Goal: Communication & Community: Ask a question

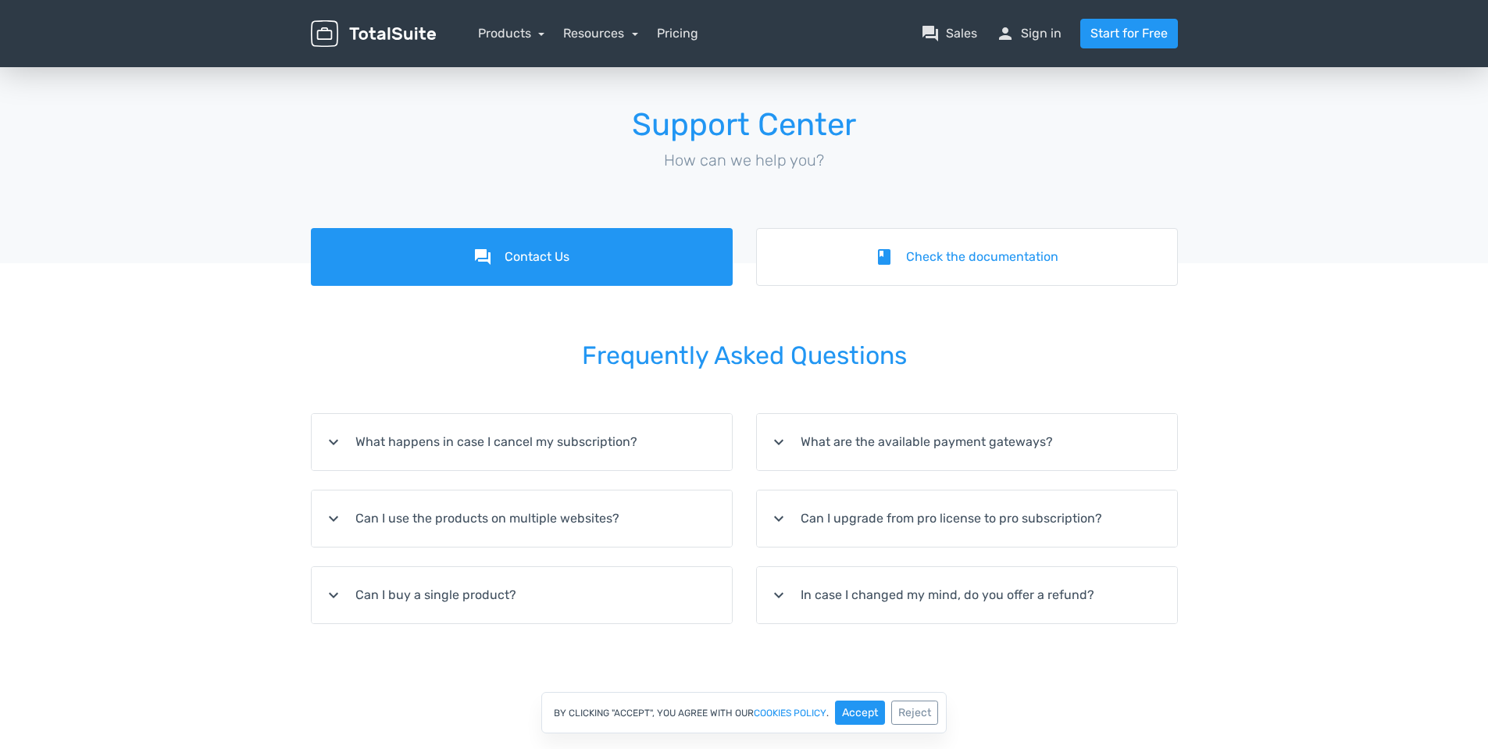
click at [524, 437] on summary "expand_more What happens in case I cancel my subscription?" at bounding box center [522, 442] width 420 height 56
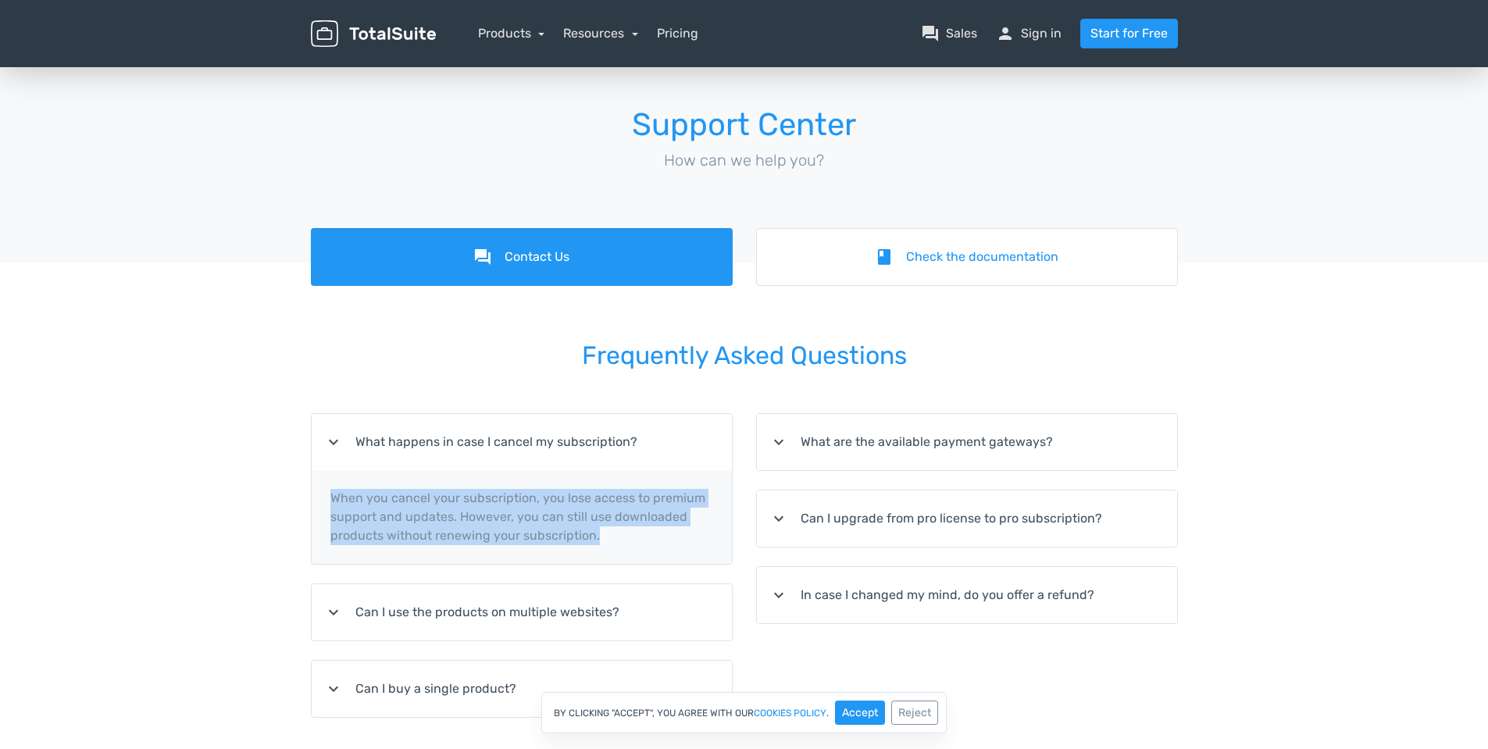
drag, startPoint x: 333, startPoint y: 501, endPoint x: 631, endPoint y: 543, distance: 301.2
click at [631, 543] on p "When you cancel your subscription, you lose access to premium support and updat…" at bounding box center [522, 517] width 420 height 94
click at [600, 524] on p "When you cancel your subscription, you lose access to premium support and updat…" at bounding box center [522, 517] width 420 height 94
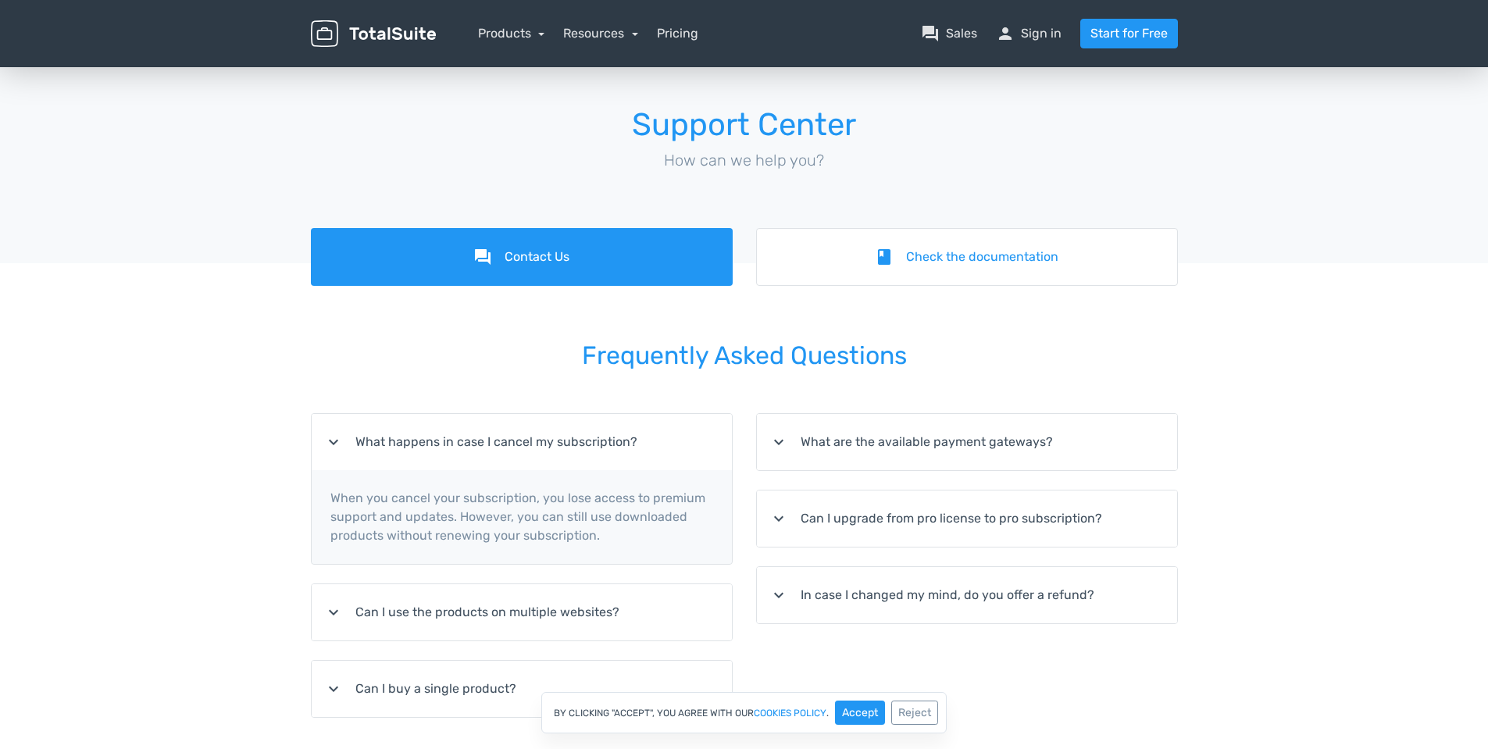
click at [336, 442] on icon "expand_more" at bounding box center [333, 442] width 19 height 19
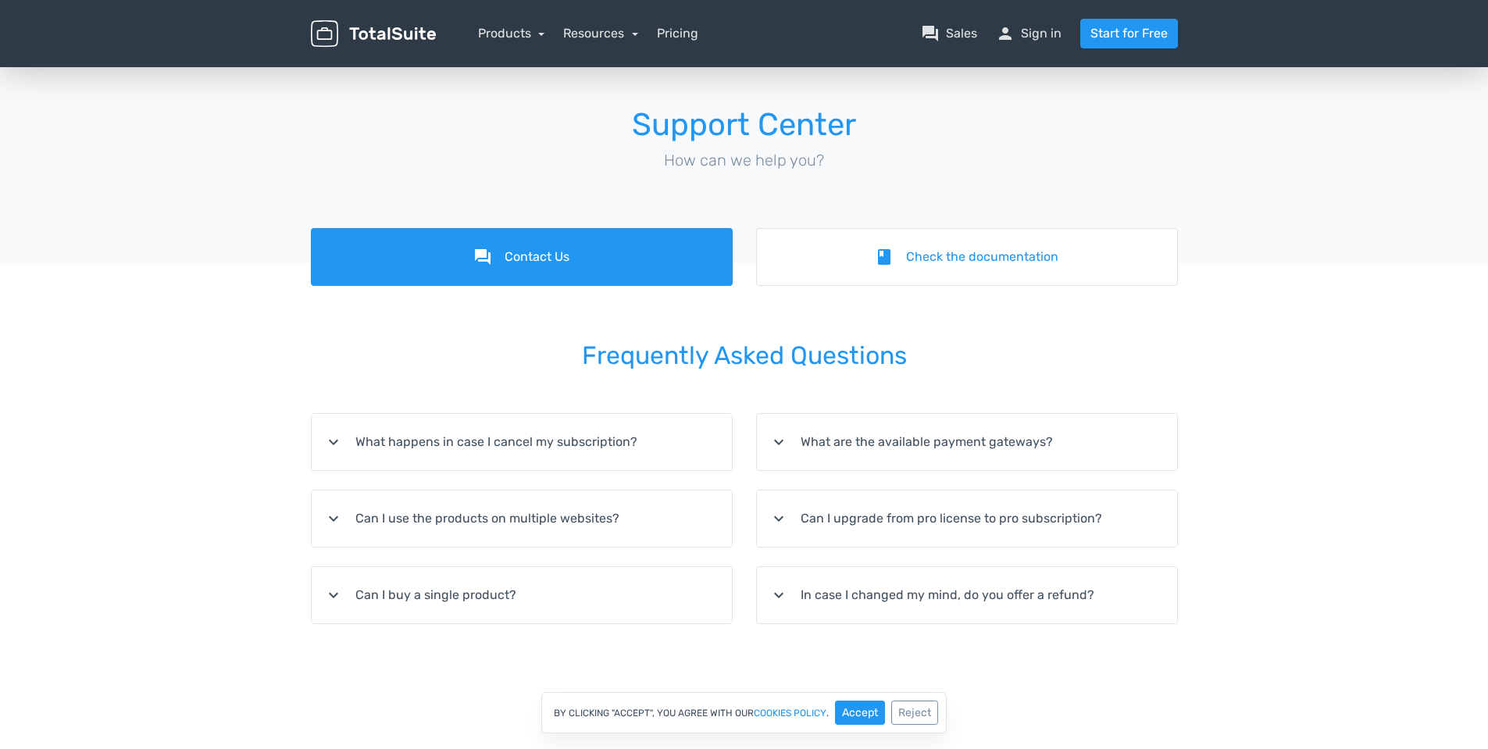
click at [526, 522] on summary "expand_more Can I use the products on multiple websites?" at bounding box center [522, 519] width 420 height 56
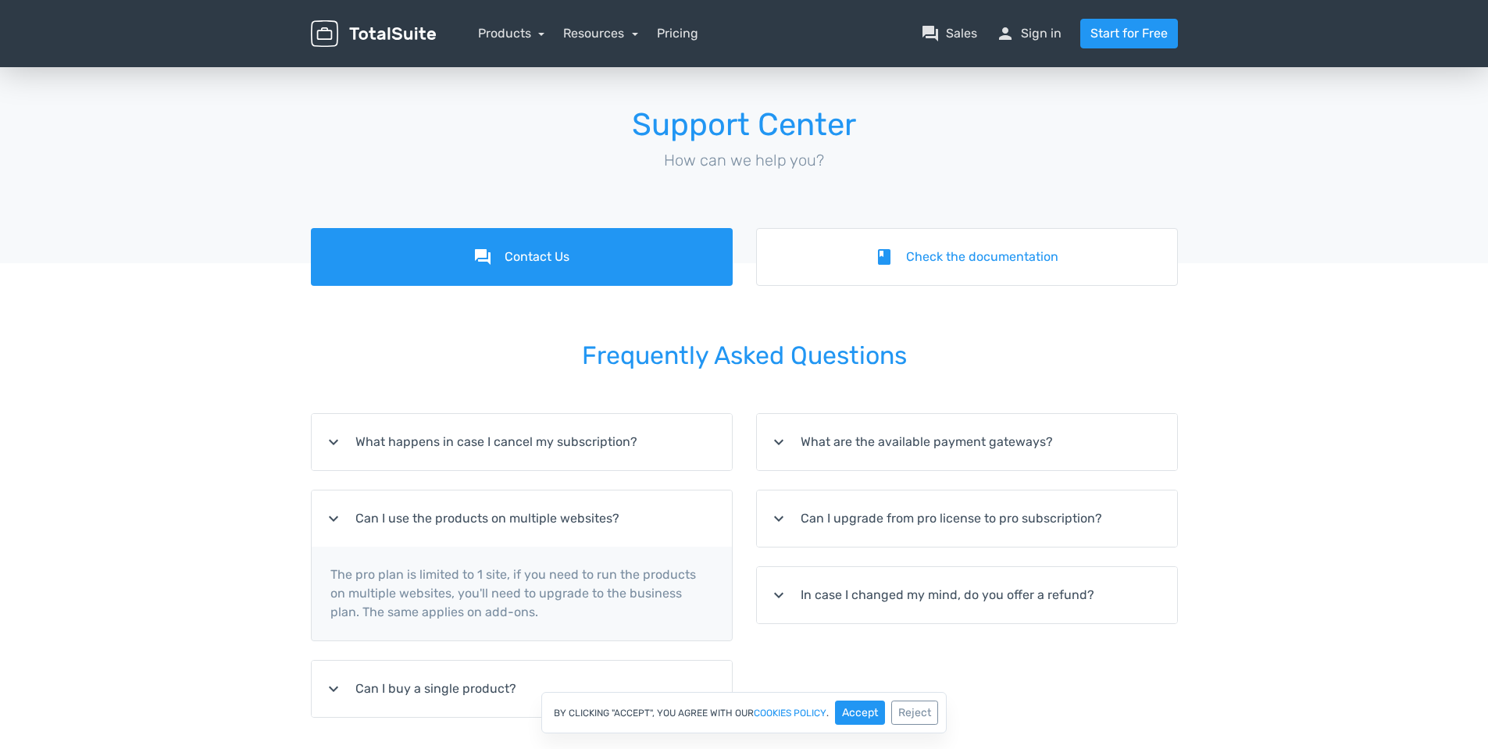
click at [526, 523] on summary "expand_more Can I use the products on multiple websites?" at bounding box center [522, 519] width 420 height 56
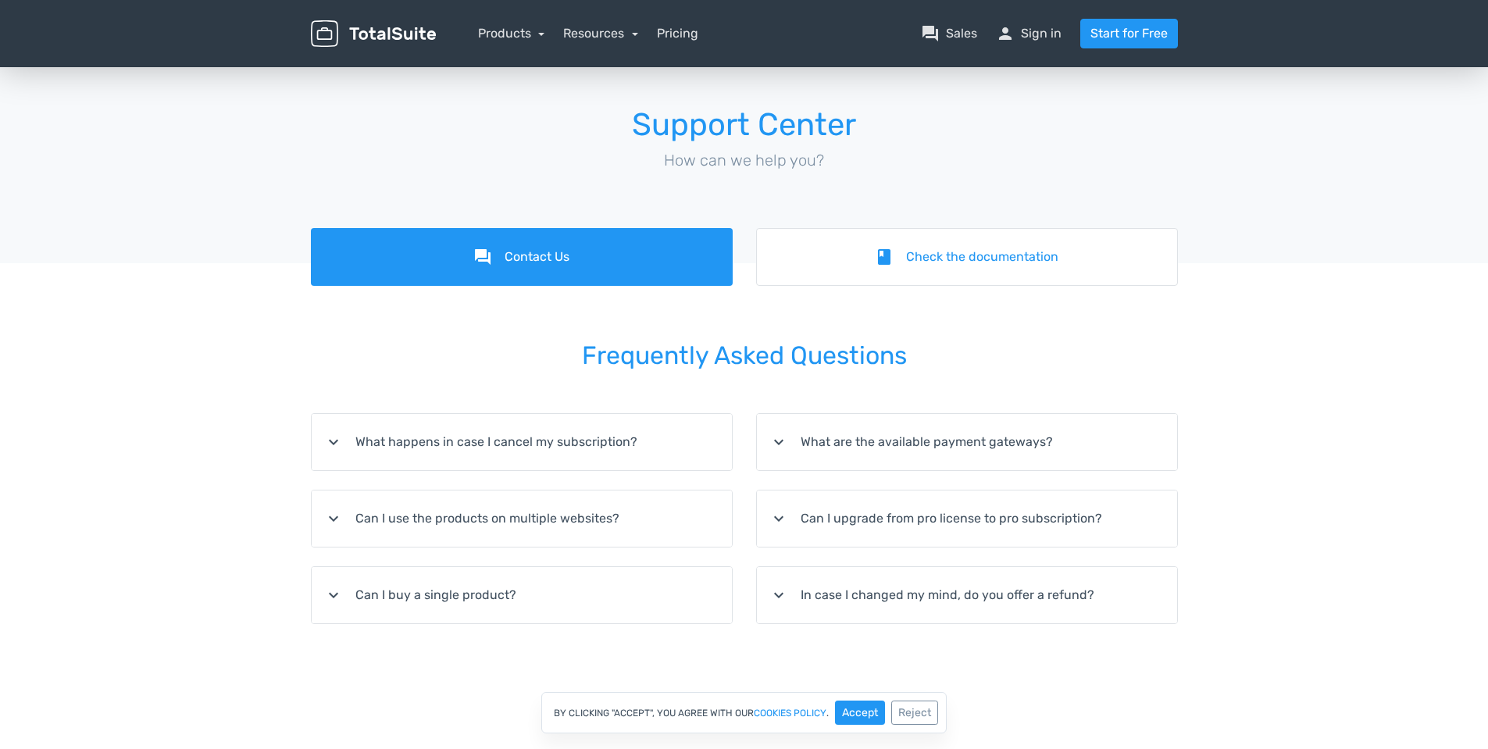
click at [844, 595] on summary "expand_more In case I changed my mind, do you offer a refund?" at bounding box center [967, 595] width 420 height 56
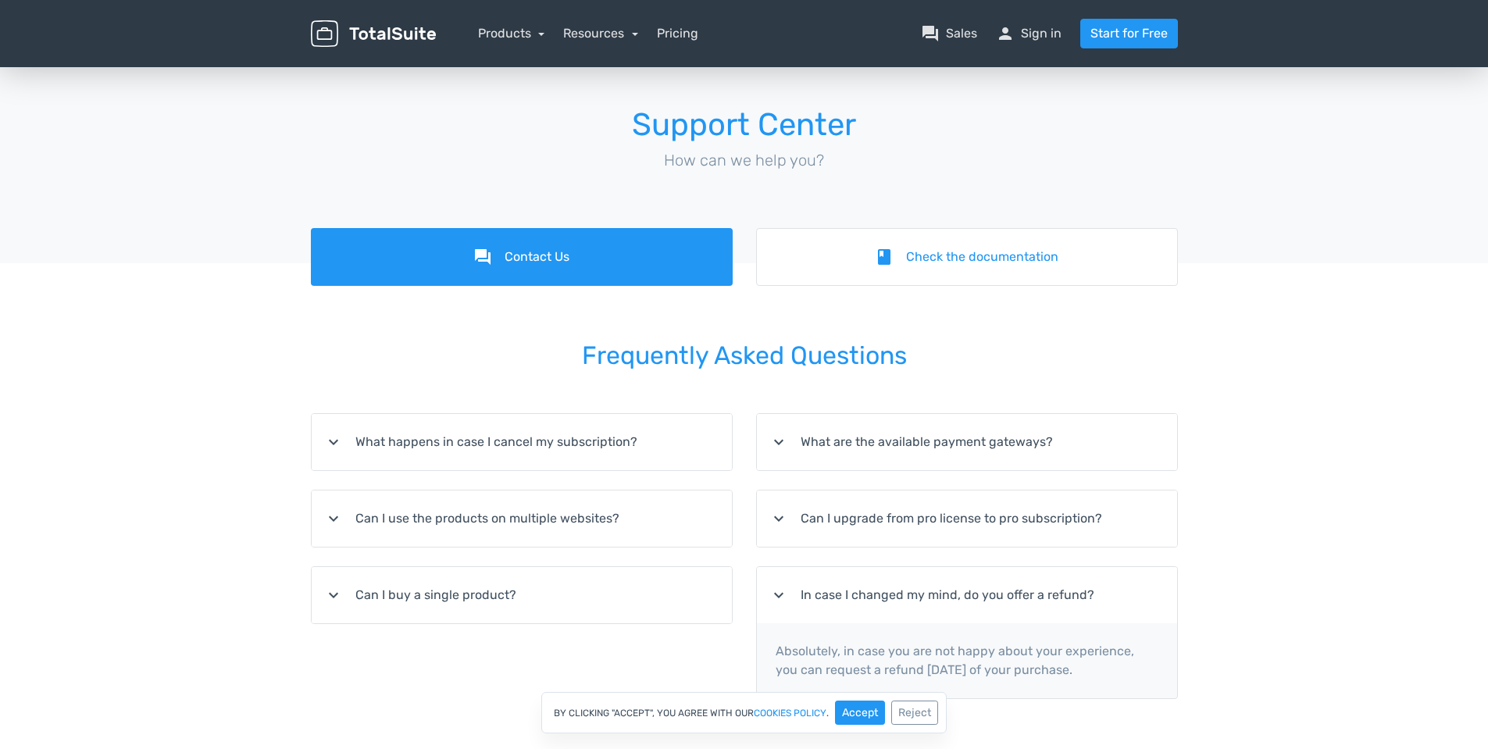
click at [844, 595] on summary "expand_more In case I changed my mind, do you offer a refund?" at bounding box center [967, 595] width 420 height 56
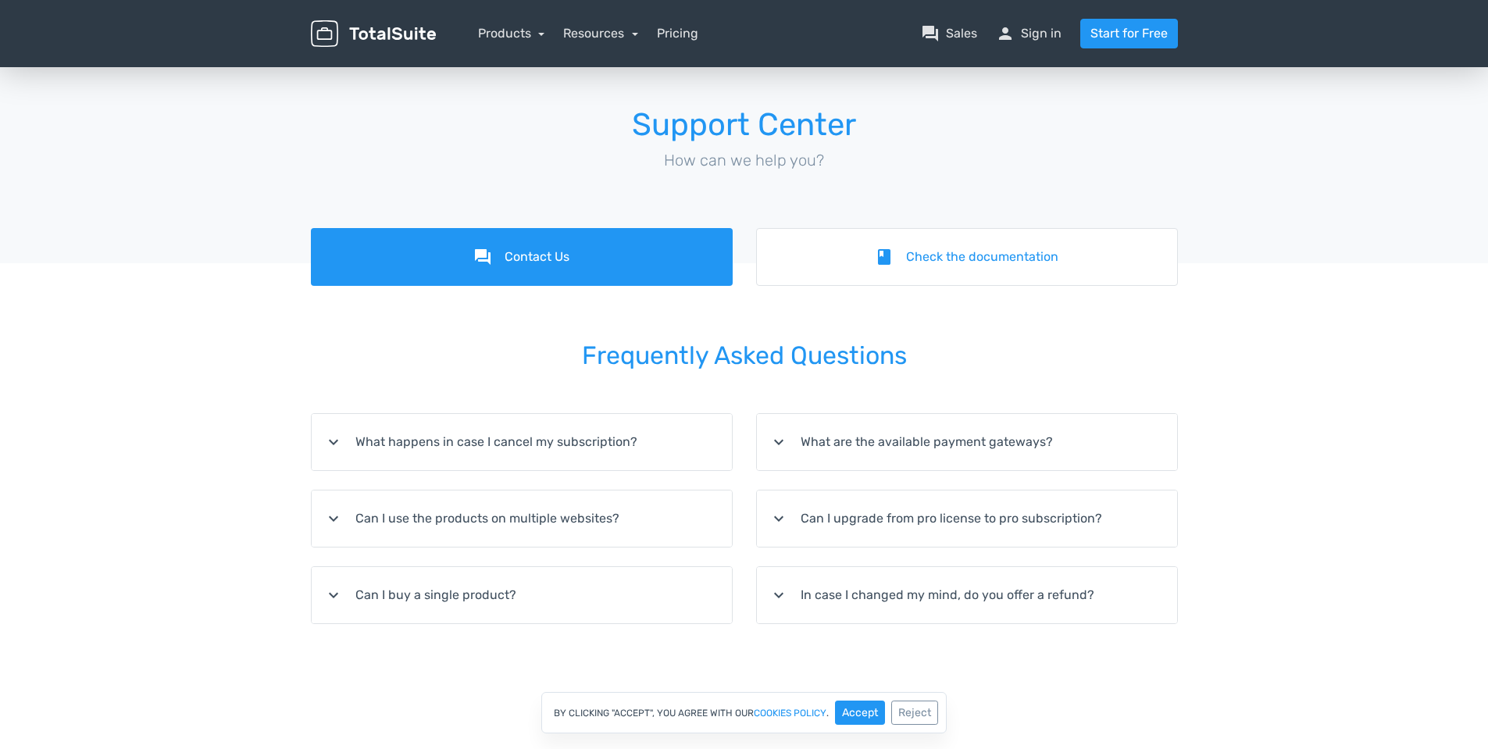
click at [826, 444] on summary "expand_more What are the available payment gateways?" at bounding box center [967, 442] width 420 height 56
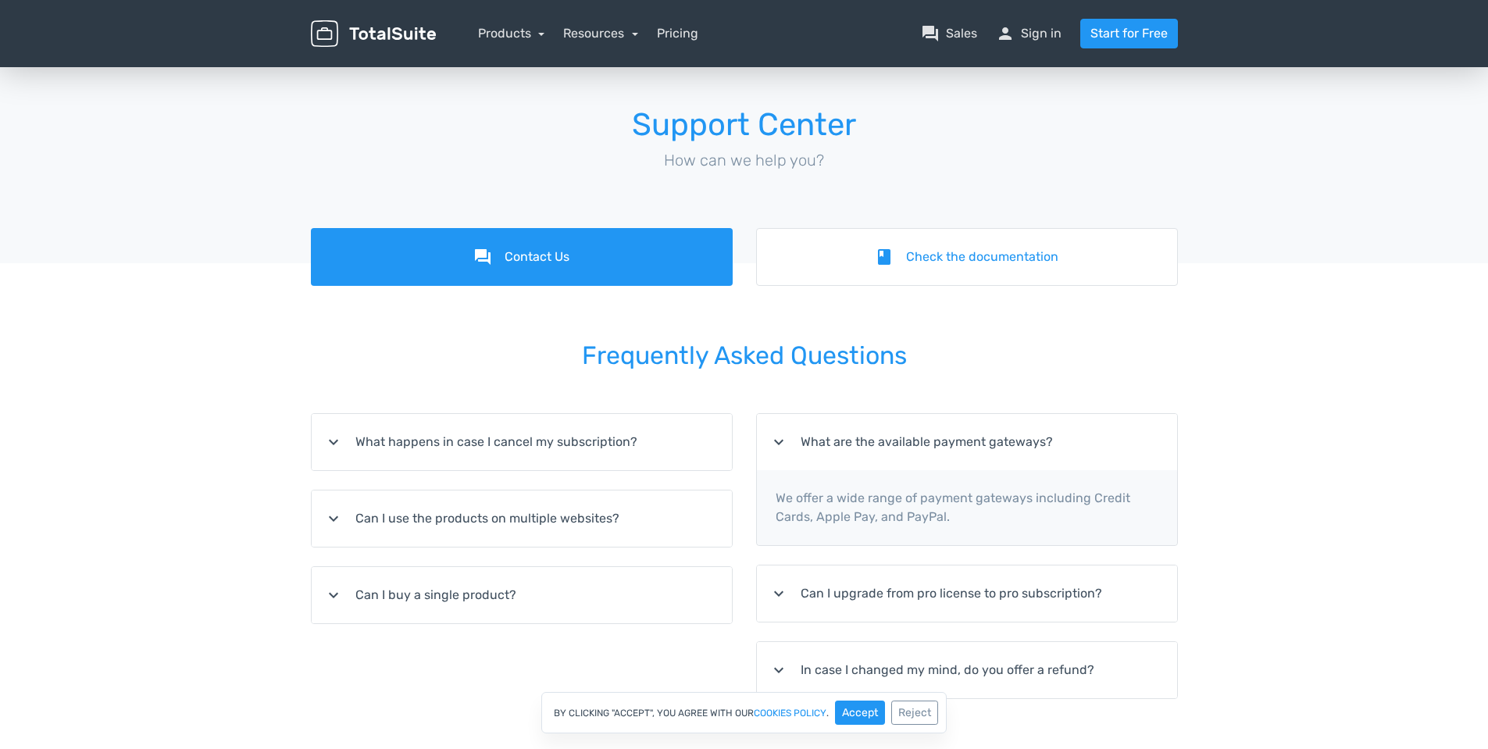
click at [826, 444] on summary "expand_more What are the available payment gateways?" at bounding box center [967, 442] width 420 height 56
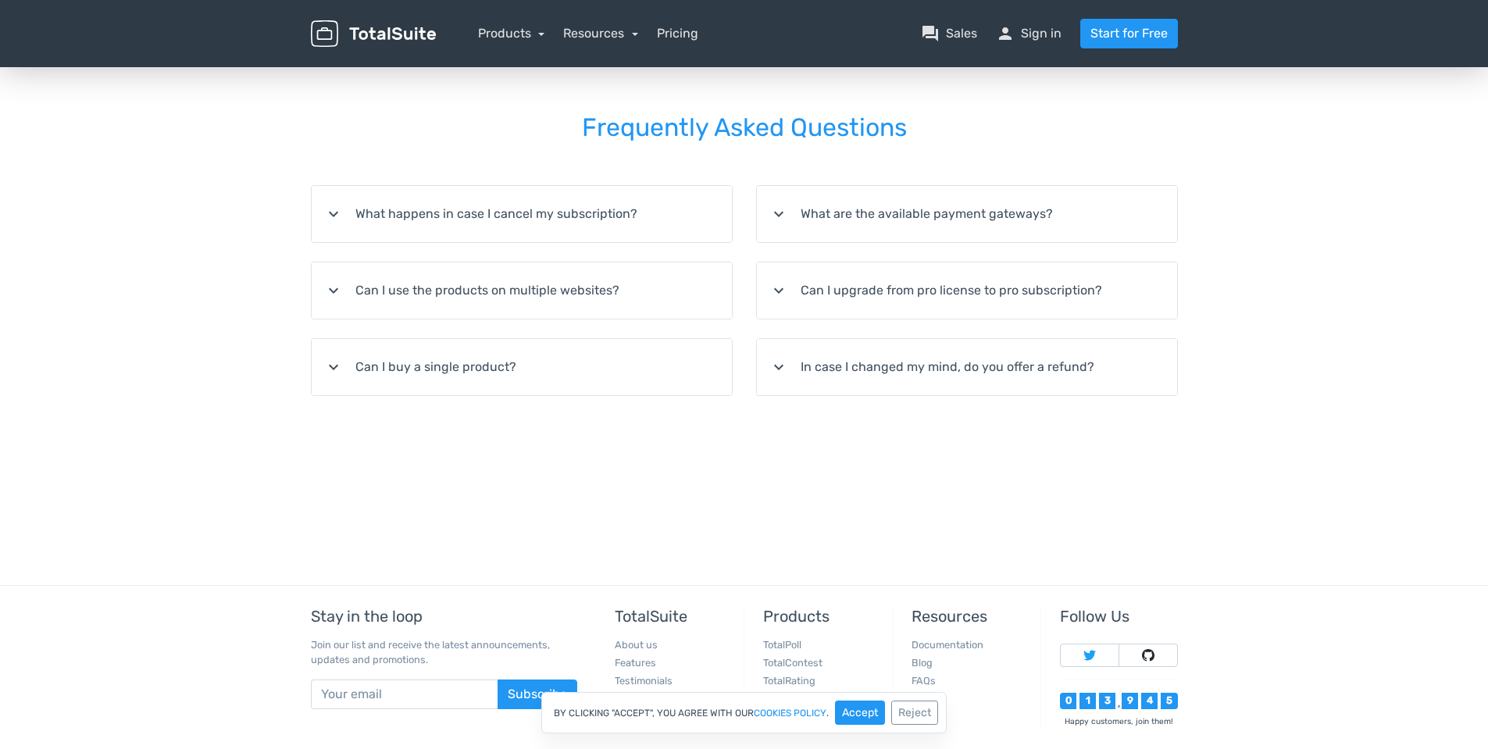
scroll to position [312, 0]
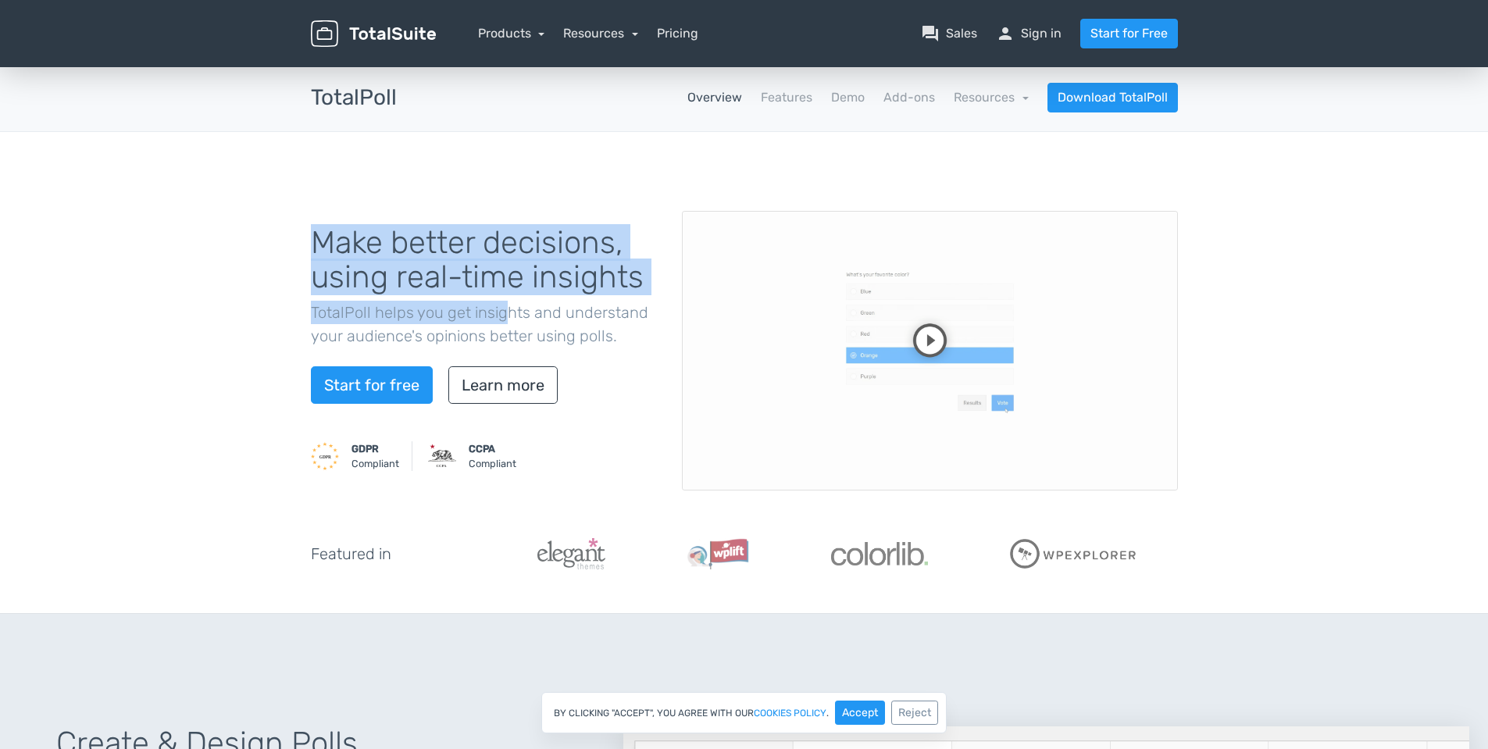
drag, startPoint x: 311, startPoint y: 245, endPoint x: 503, endPoint y: 296, distance: 198.7
click at [503, 296] on div "Make better decisions, using real-time insights TotalPoll helps you get insight…" at bounding box center [484, 350] width 371 height 287
click at [446, 272] on h1 "Make better decisions, using real-time insights" at bounding box center [485, 260] width 348 height 69
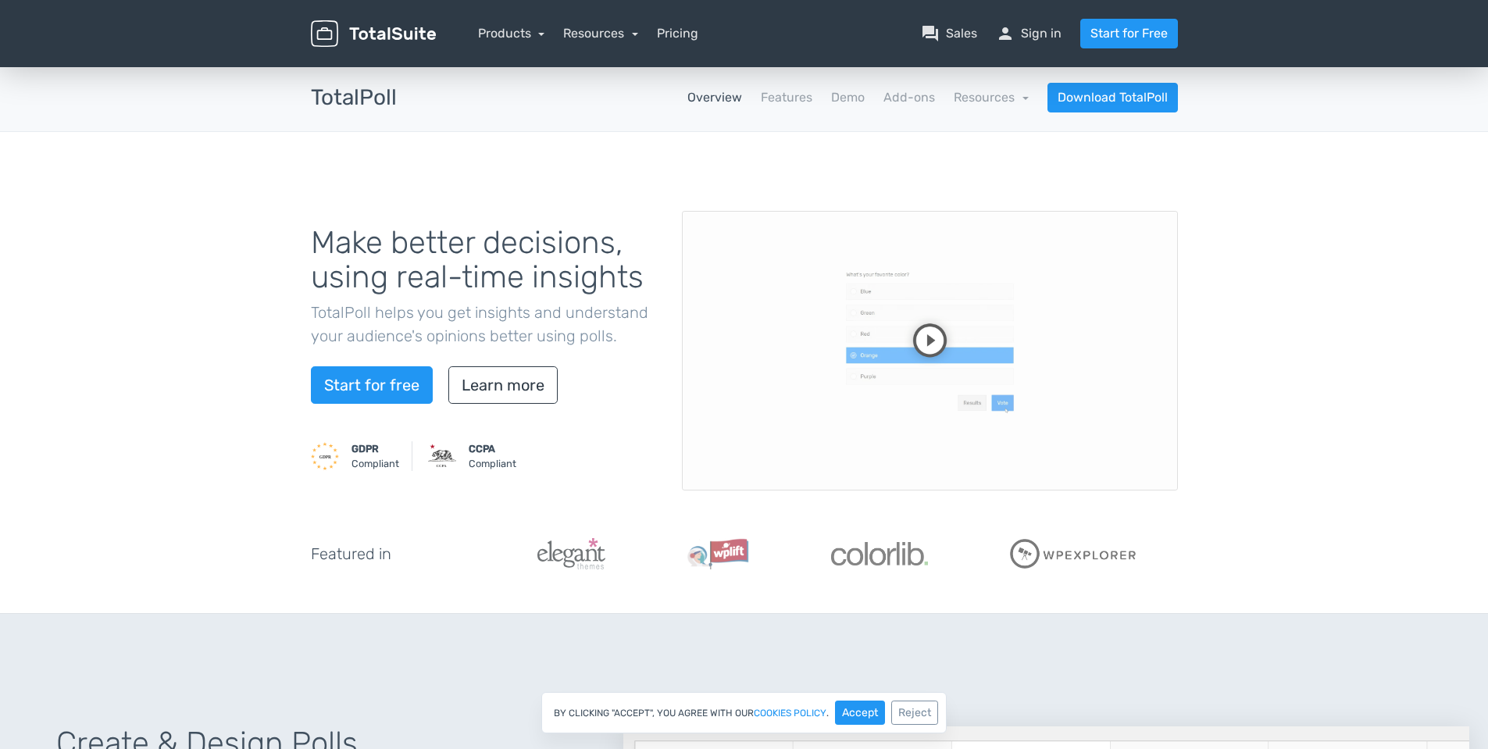
click at [733, 99] on link "Overview" at bounding box center [714, 97] width 55 height 19
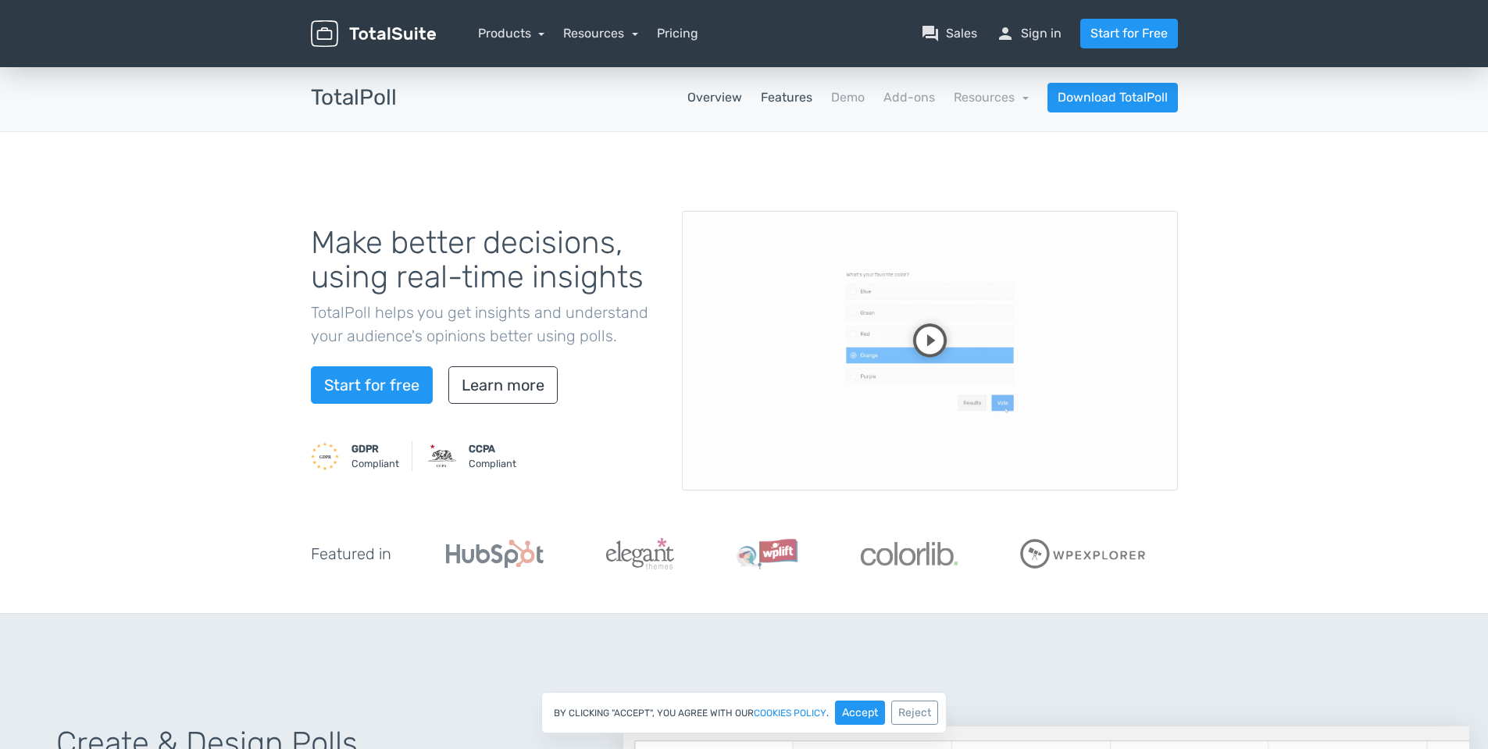
click at [783, 98] on link "Features" at bounding box center [787, 97] width 52 height 19
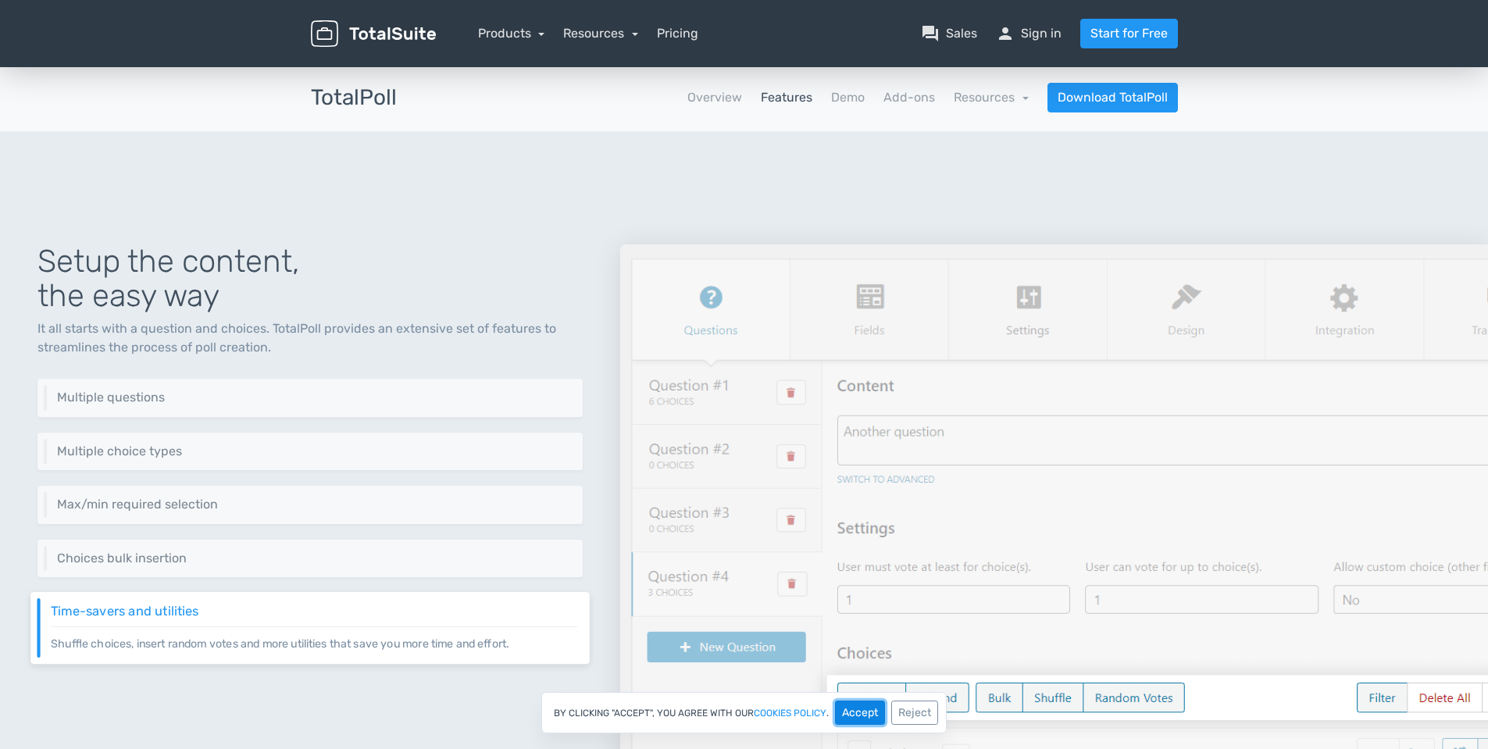
click at [858, 717] on button "Accept" at bounding box center [860, 713] width 50 height 24
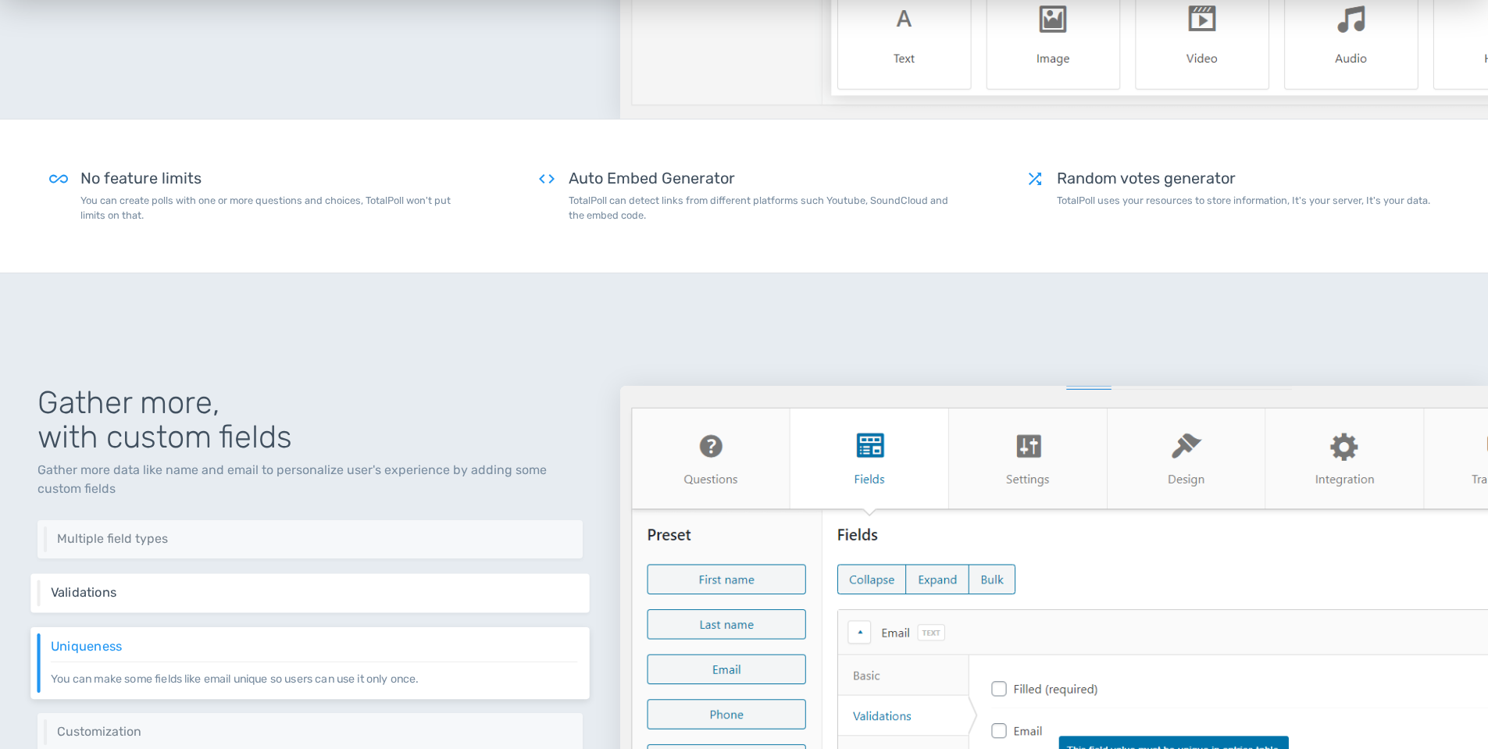
scroll to position [947, 0]
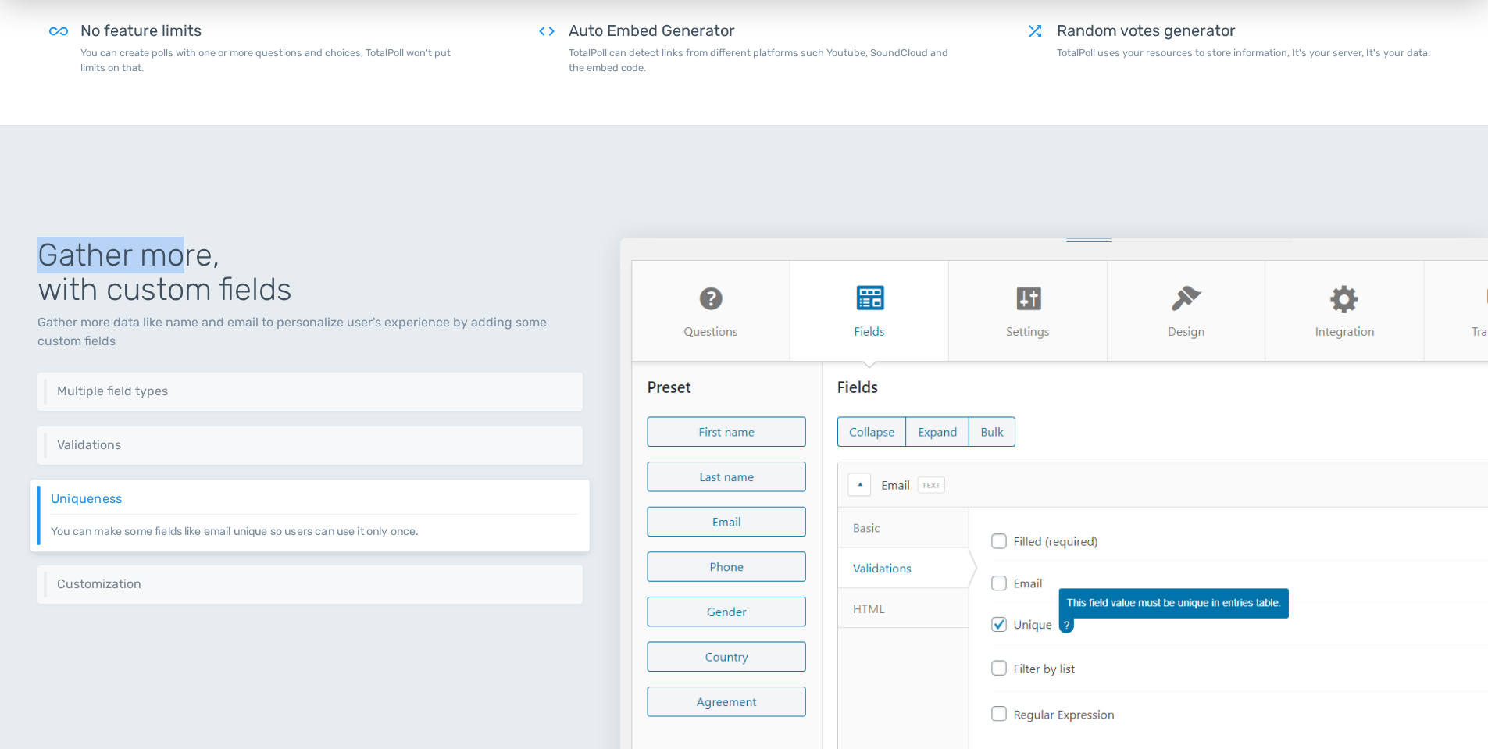
drag, startPoint x: 44, startPoint y: 266, endPoint x: 177, endPoint y: 269, distance: 132.8
click at [177, 269] on h1 "Gather more, with custom fields" at bounding box center [309, 272] width 545 height 69
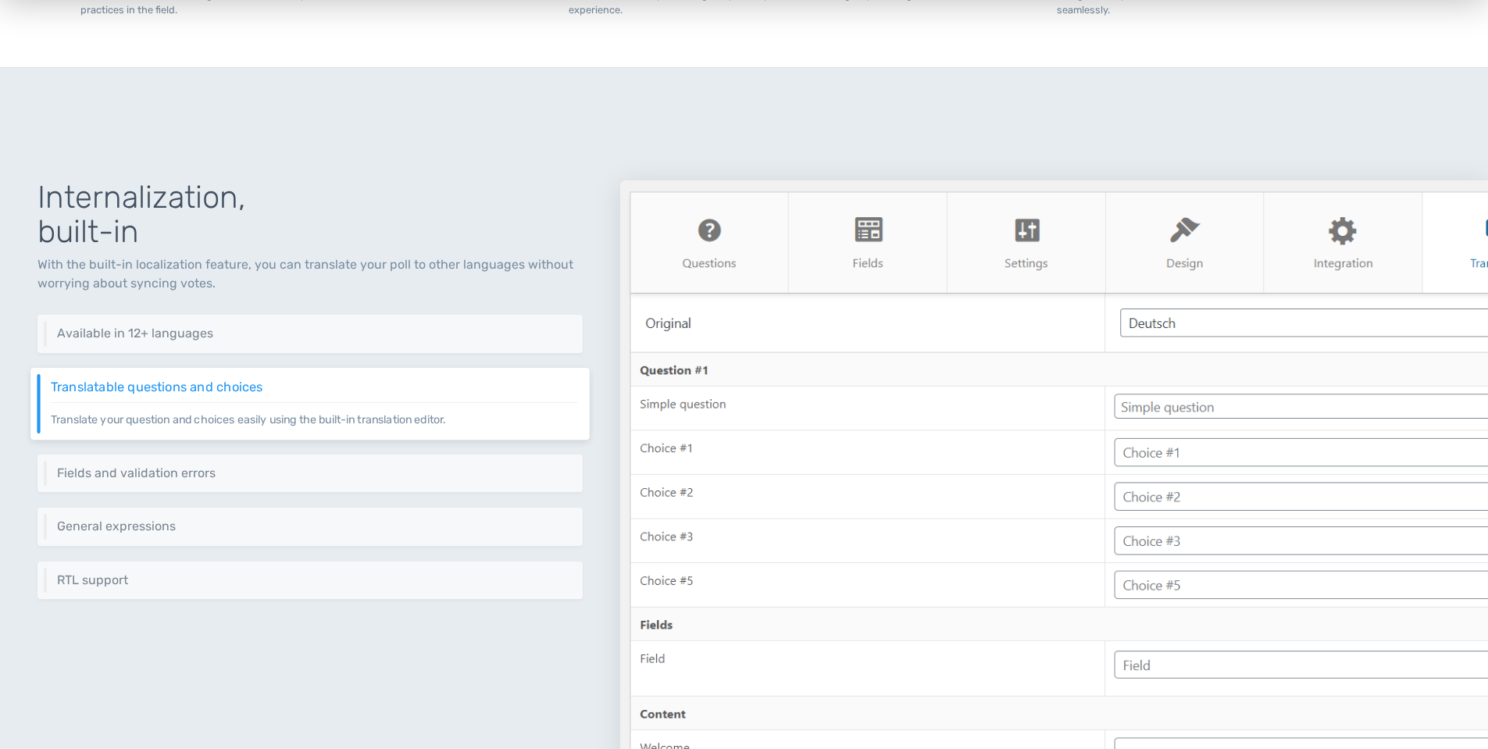
scroll to position [4810, 0]
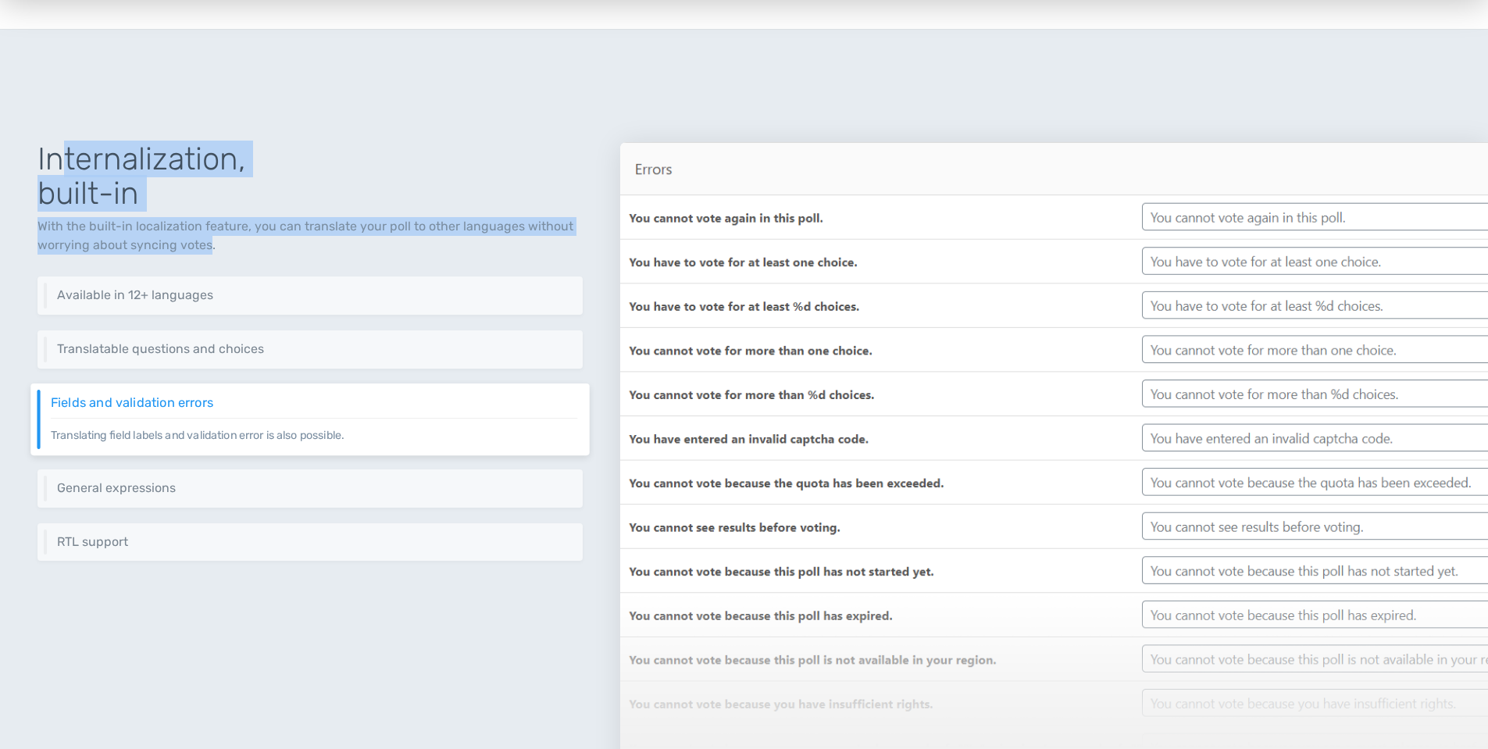
drag, startPoint x: 63, startPoint y: 166, endPoint x: 210, endPoint y: 250, distance: 169.0
click at [210, 250] on div "Internalization, built-in With the built-in localization feature, you can trans…" at bounding box center [310, 461] width 620 height 712
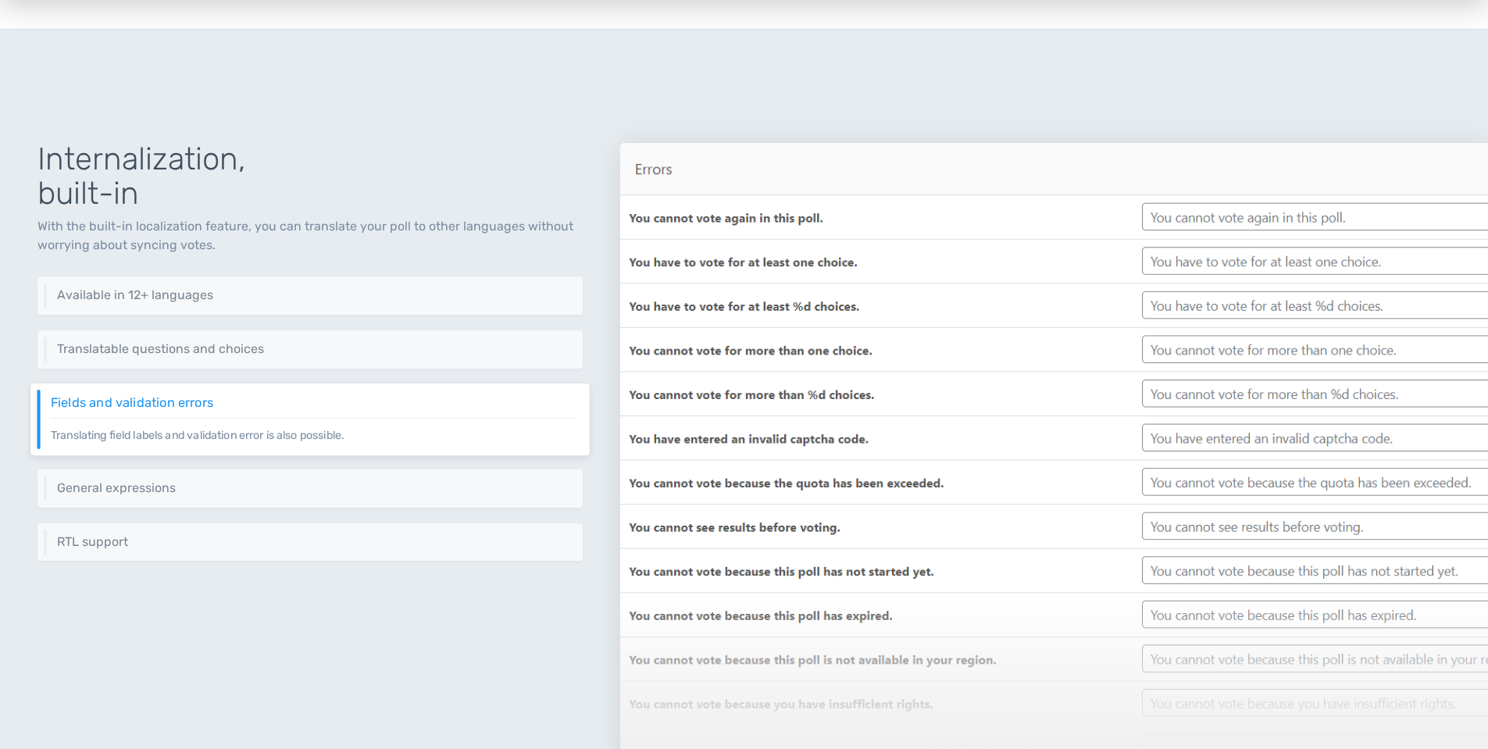
click at [238, 237] on p "With the built-in localization feature, you can translate your poll to other la…" at bounding box center [309, 235] width 545 height 37
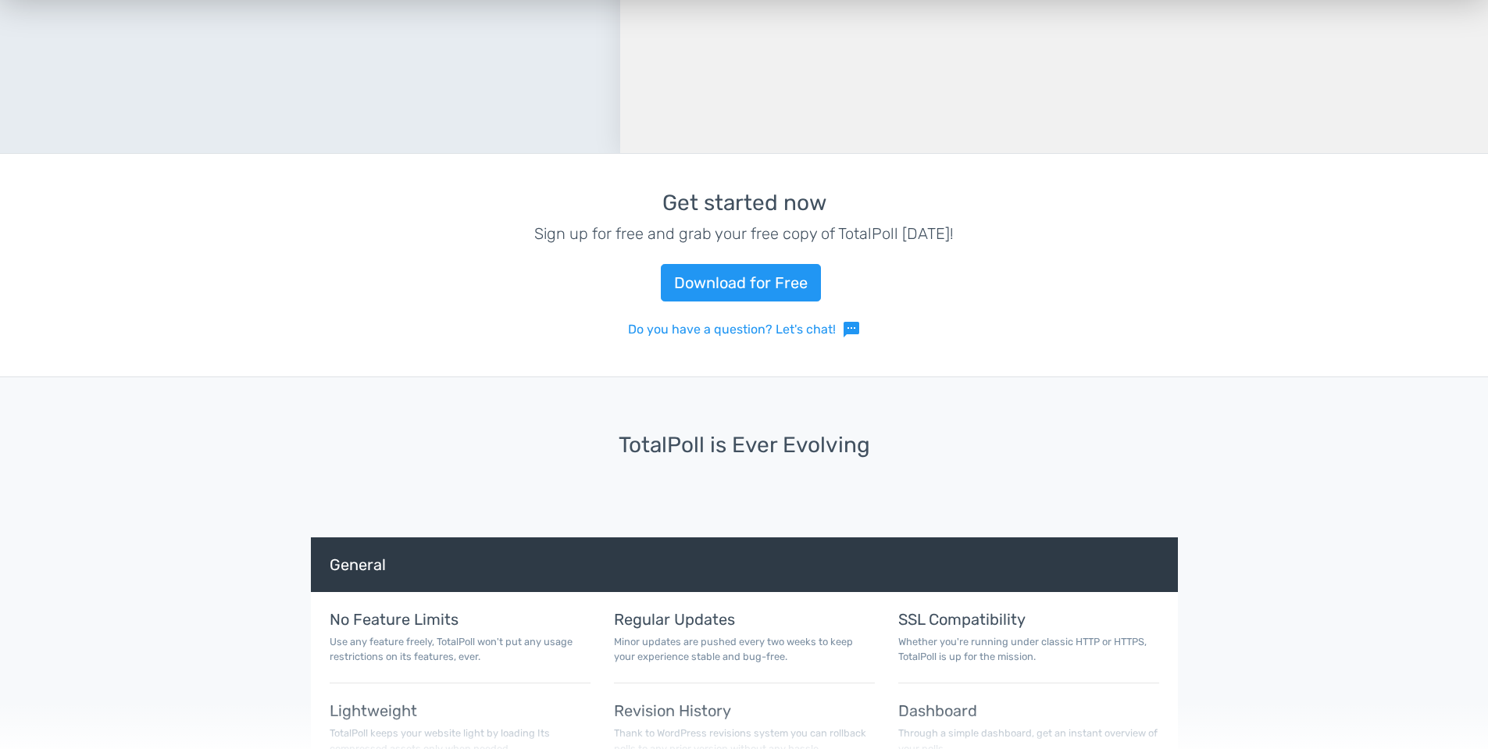
scroll to position [5513, 0]
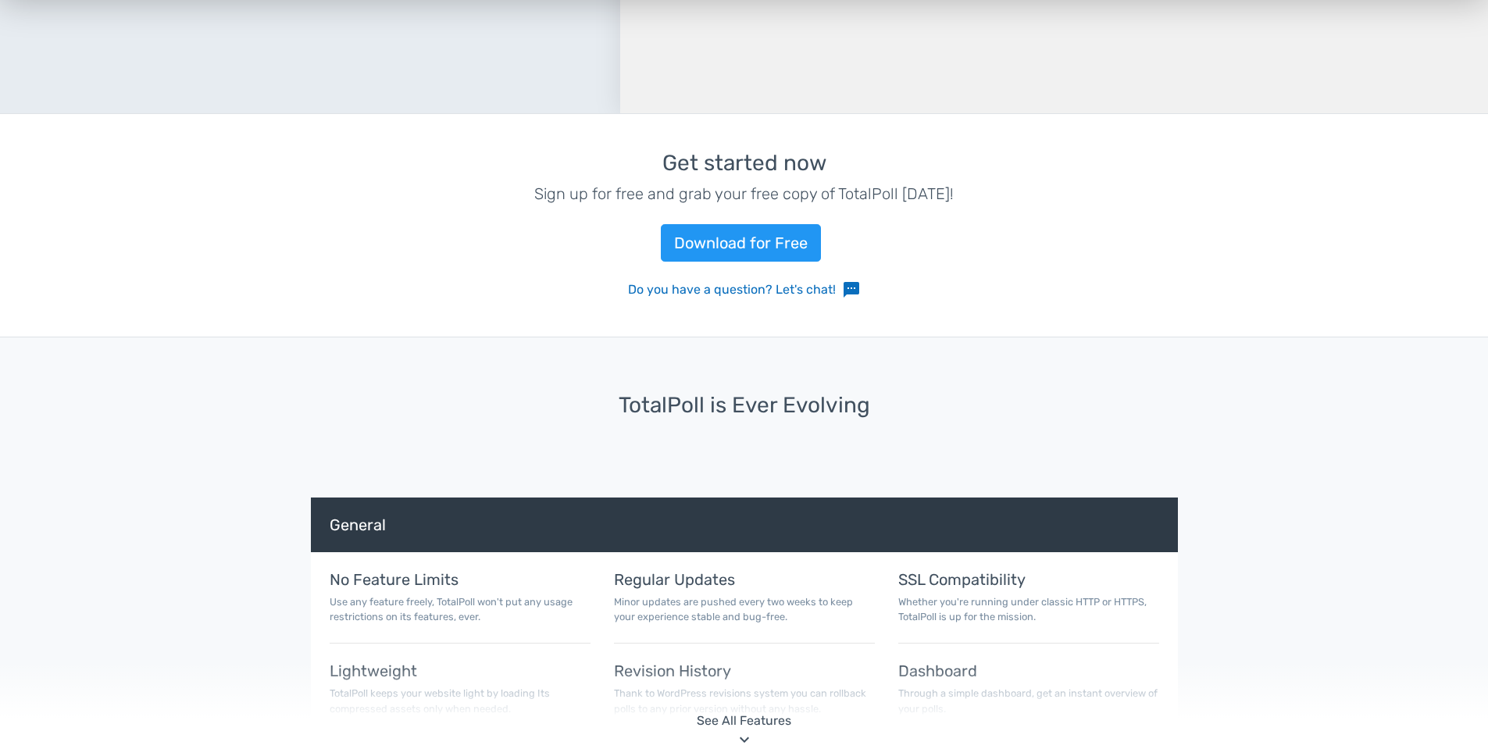
click at [815, 291] on link "Do you have a question? Let's chat! sms" at bounding box center [744, 289] width 233 height 19
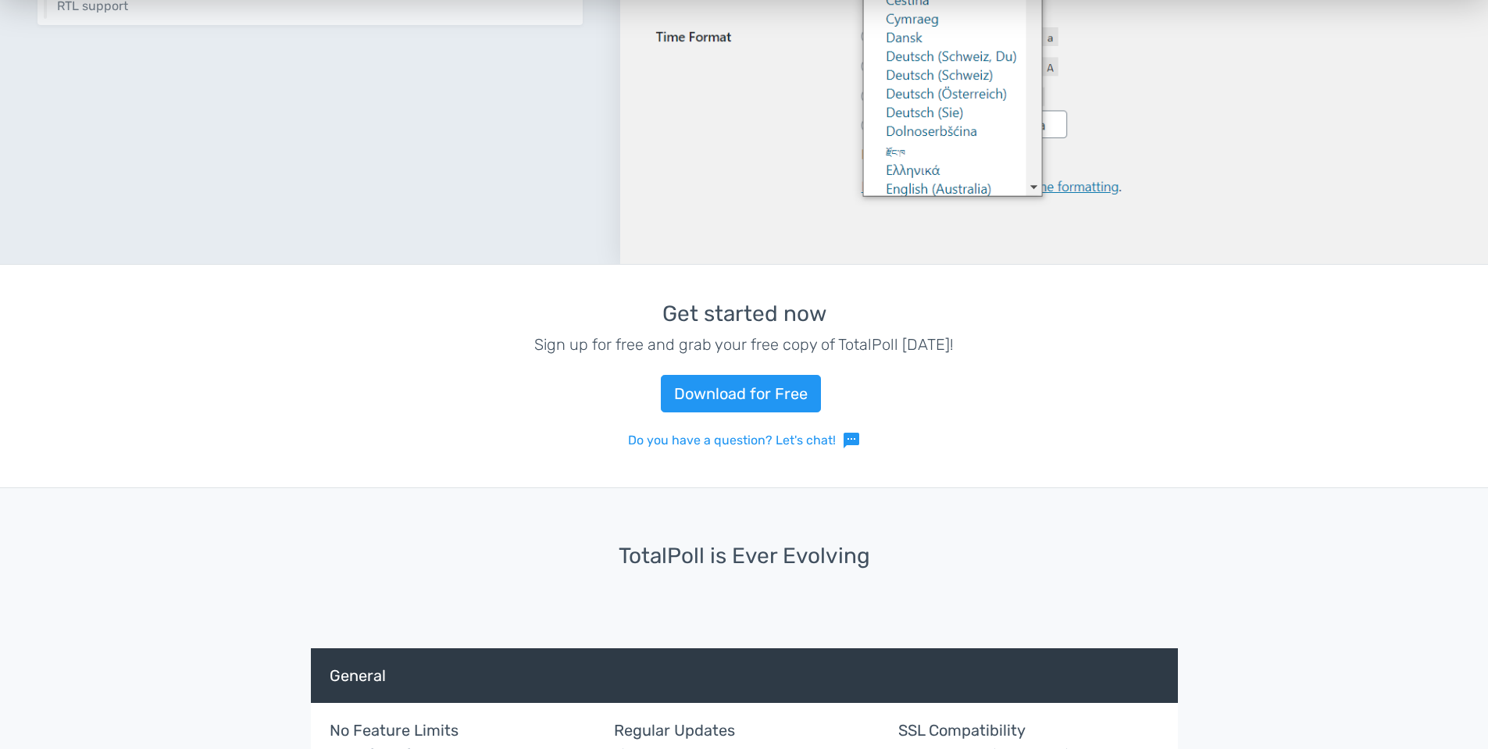
scroll to position [5389, 0]
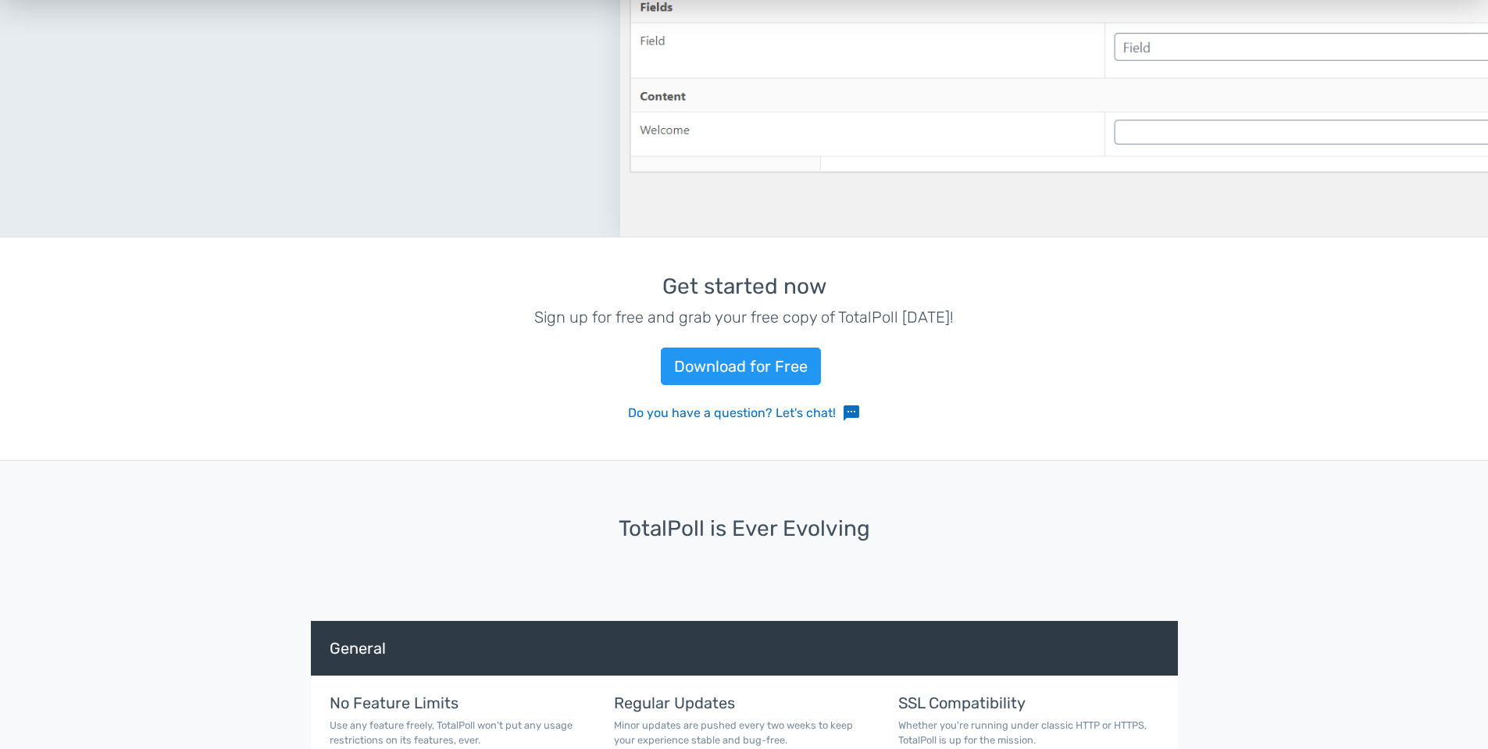
click at [850, 416] on span "sms" at bounding box center [851, 413] width 19 height 19
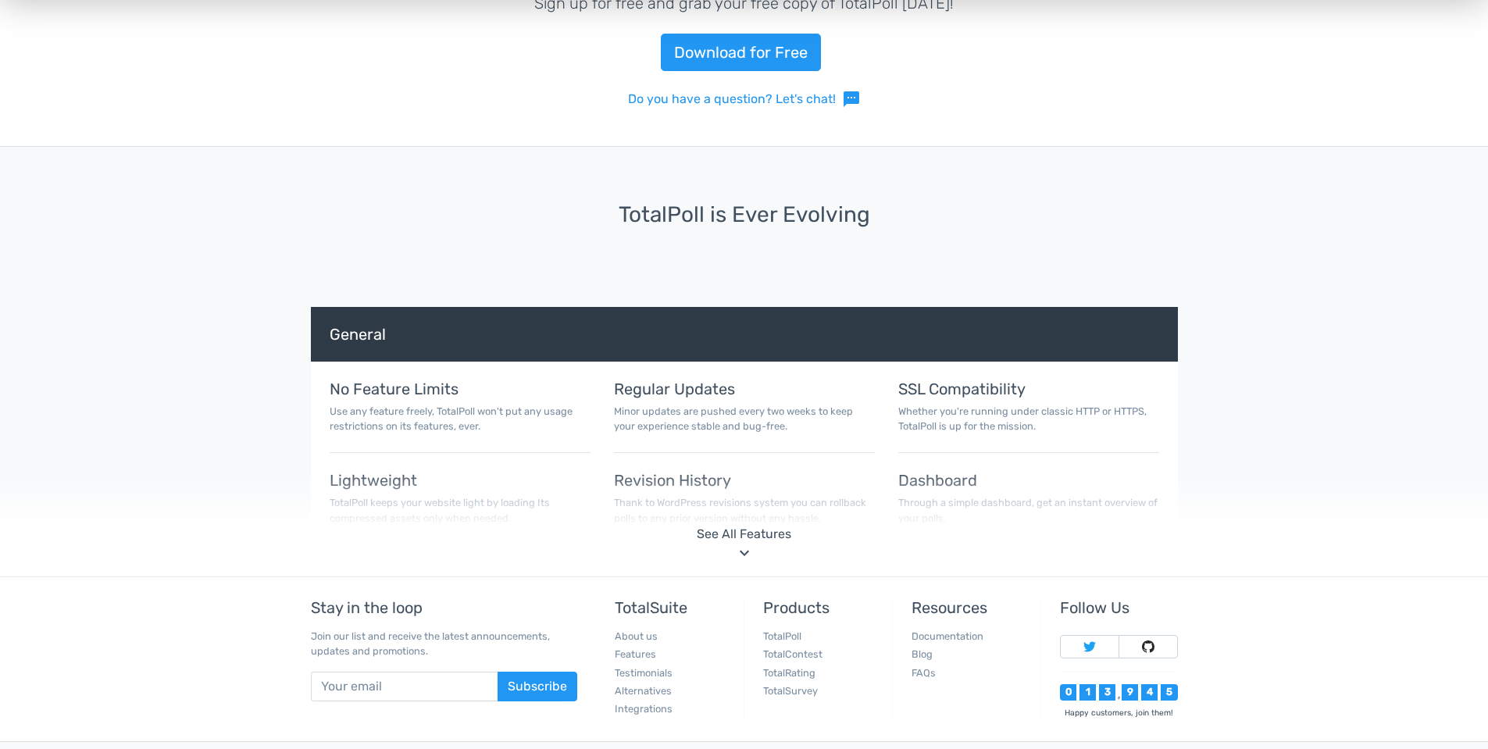
scroll to position [5780, 0]
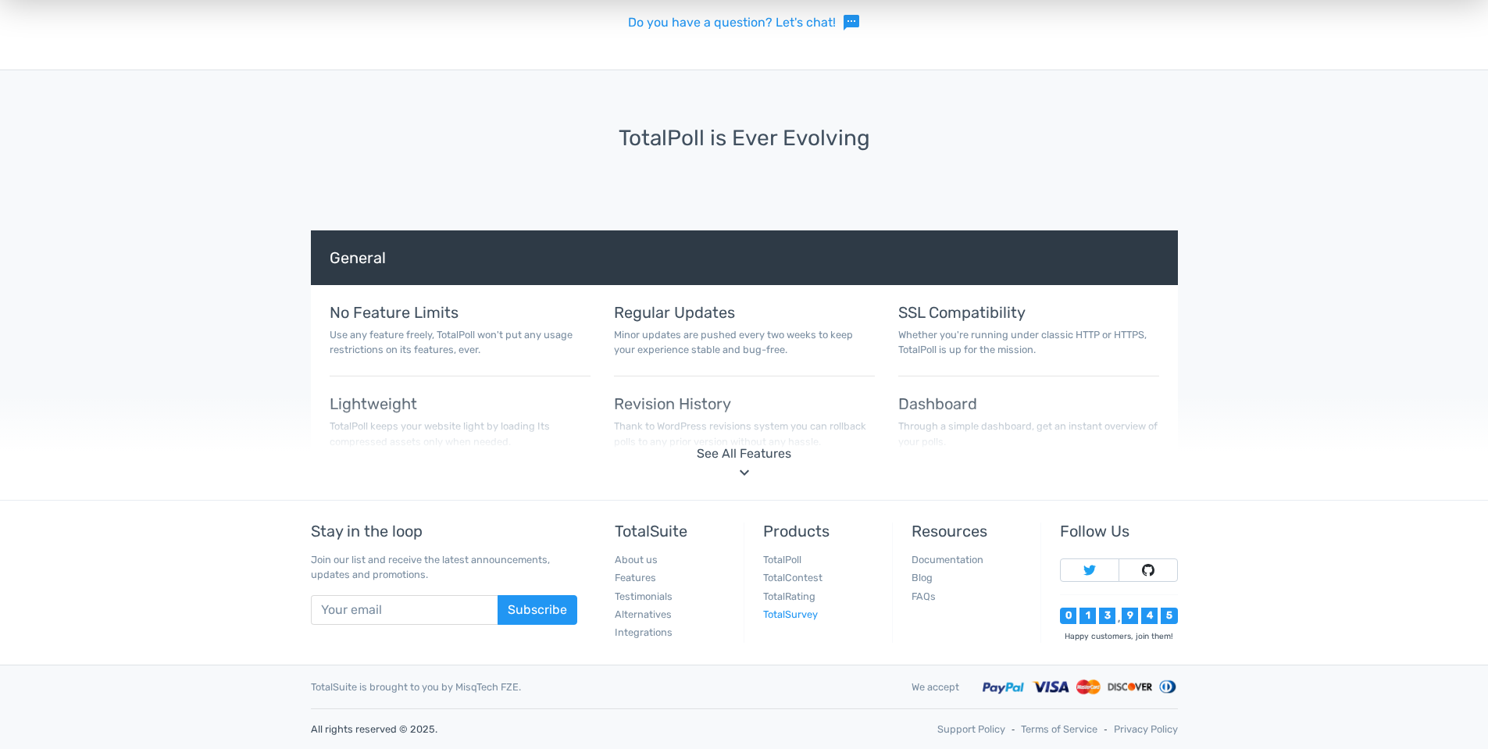
click at [815, 612] on link "TotalSurvey" at bounding box center [790, 614] width 55 height 12
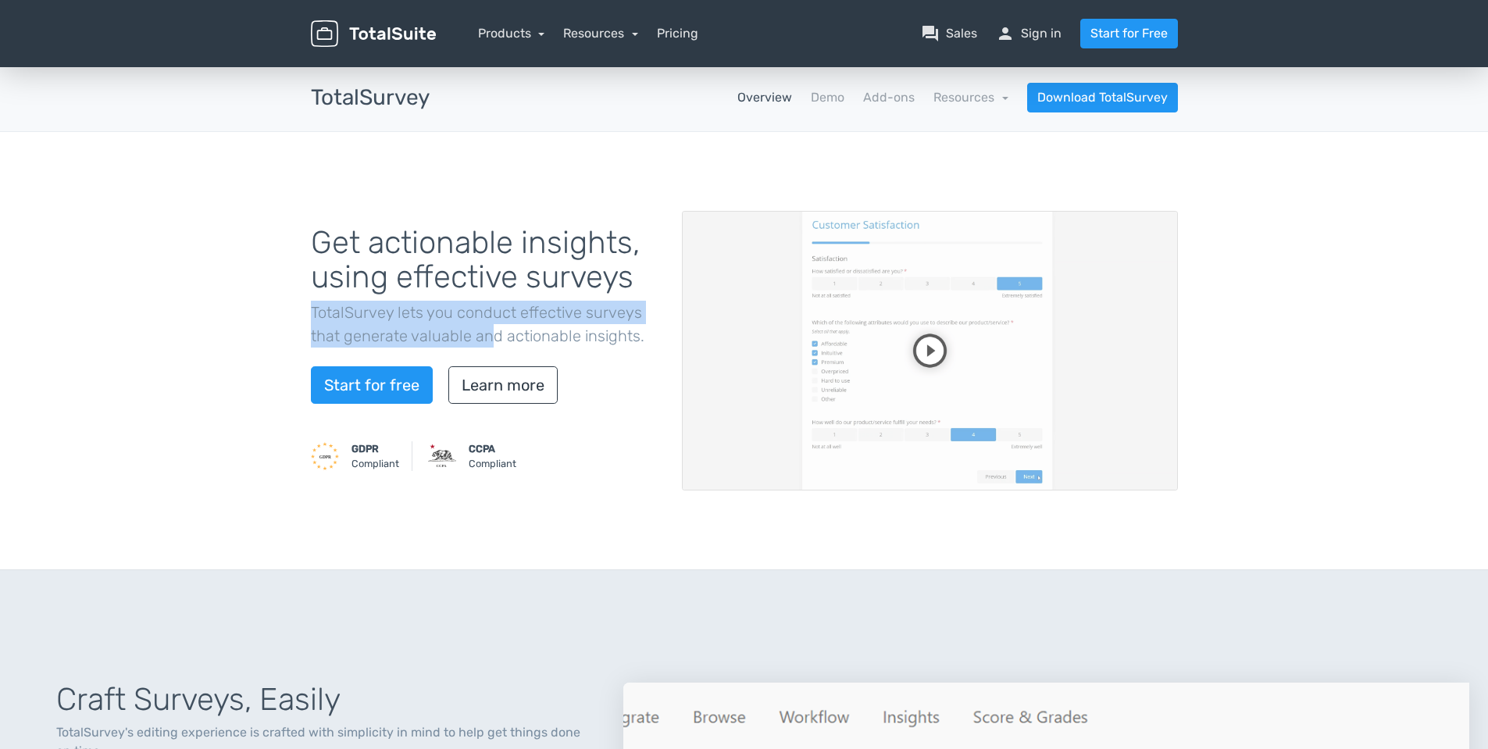
drag, startPoint x: 300, startPoint y: 309, endPoint x: 486, endPoint y: 328, distance: 186.9
click at [486, 328] on div "Get actionable insights, using effective surveys TotalSurvey lets you conduct e…" at bounding box center [484, 350] width 371 height 287
click at [486, 328] on p "TotalSurvey lets you conduct effective surveys that generate valuable and actio…" at bounding box center [485, 324] width 348 height 47
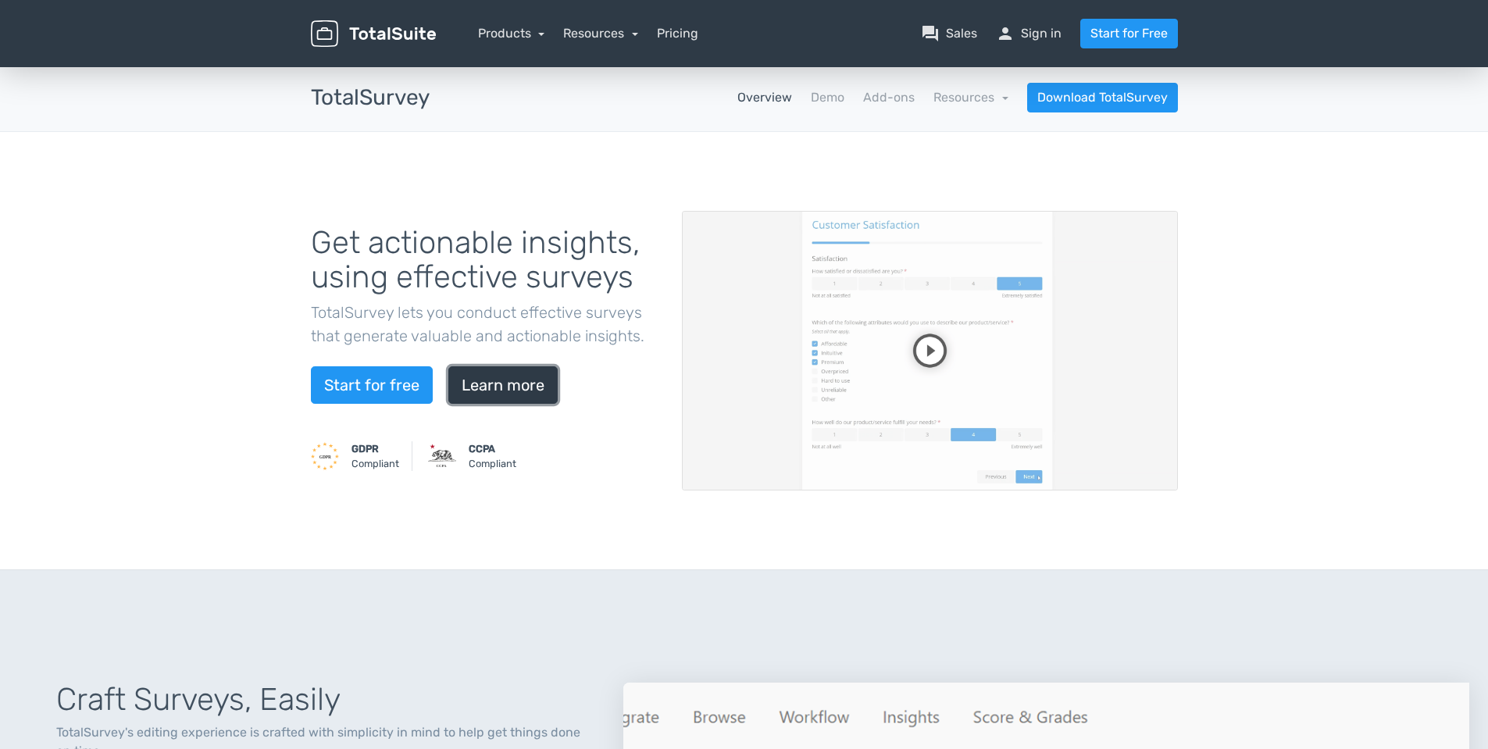
click at [491, 378] on link "Learn more" at bounding box center [502, 384] width 109 height 37
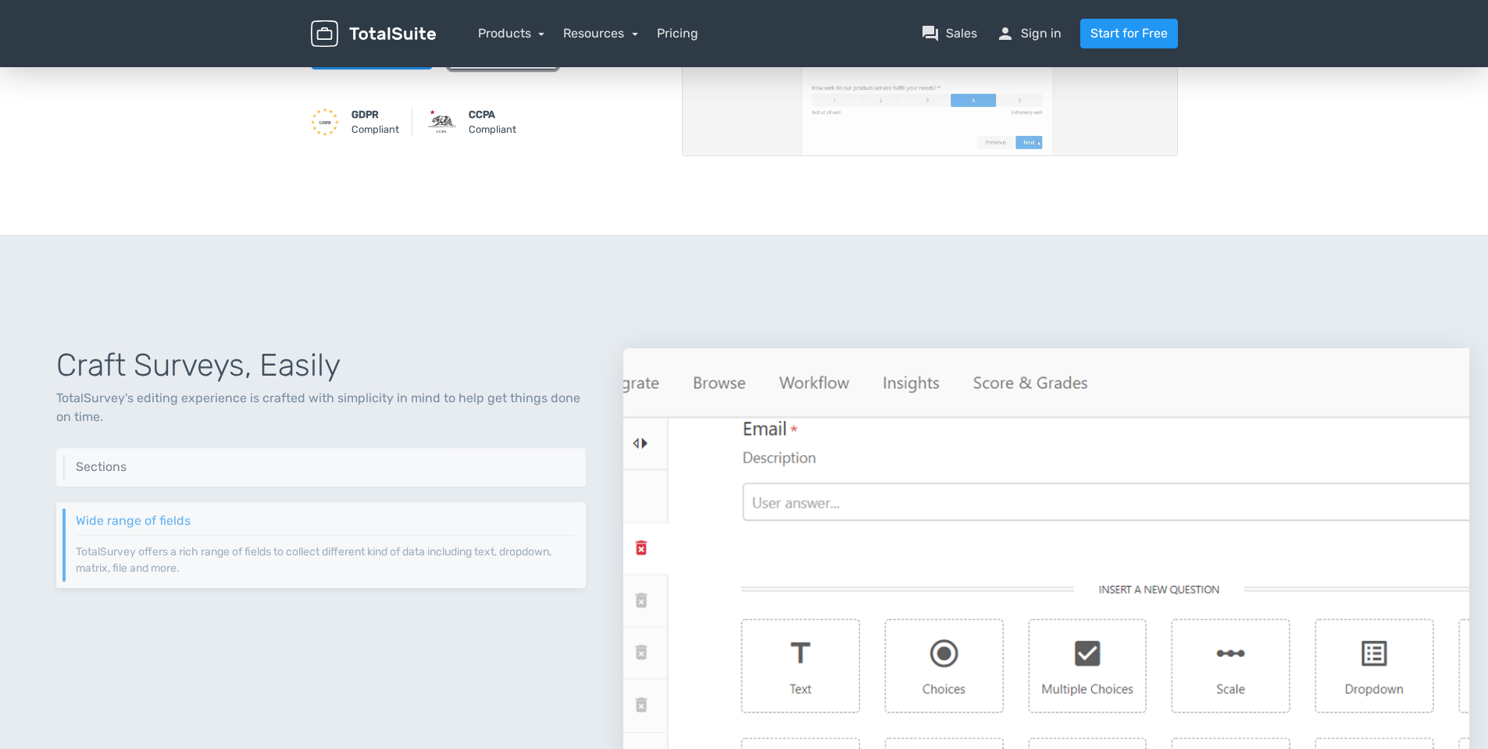
scroll to position [562, 0]
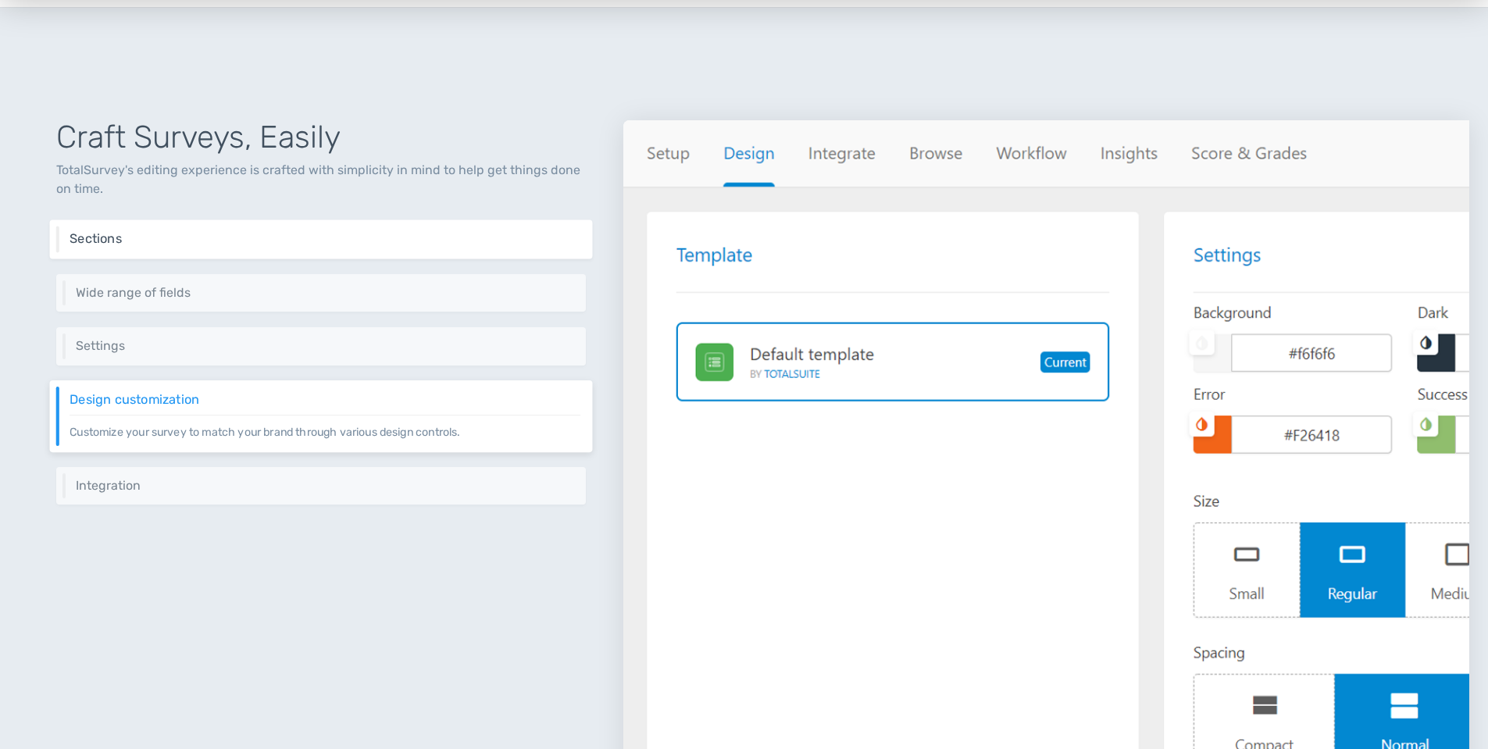
click at [132, 244] on h6 "Sections" at bounding box center [325, 239] width 511 height 14
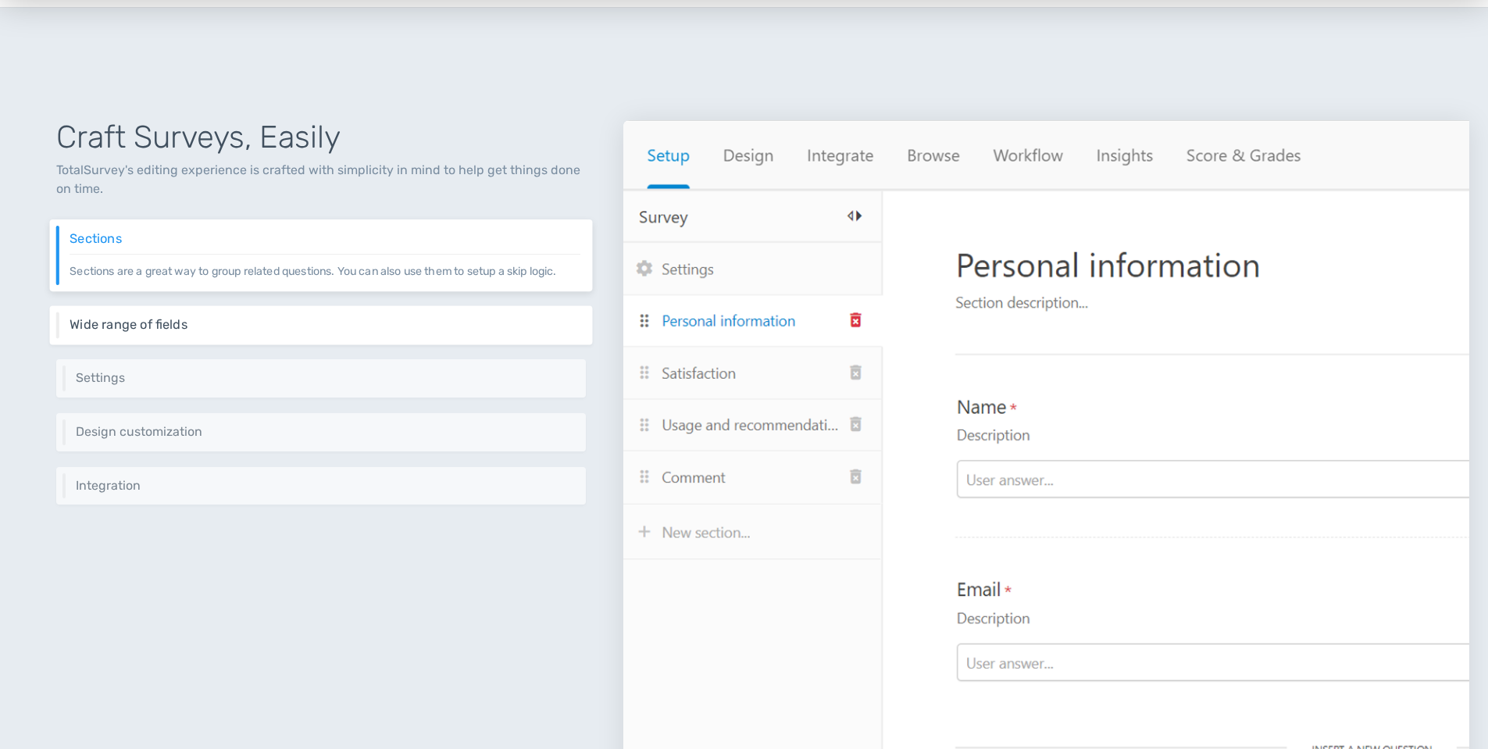
click at [141, 332] on p "TotalSurvey offers a rich range of fields to collect different kind of data inc…" at bounding box center [325, 332] width 511 height 1
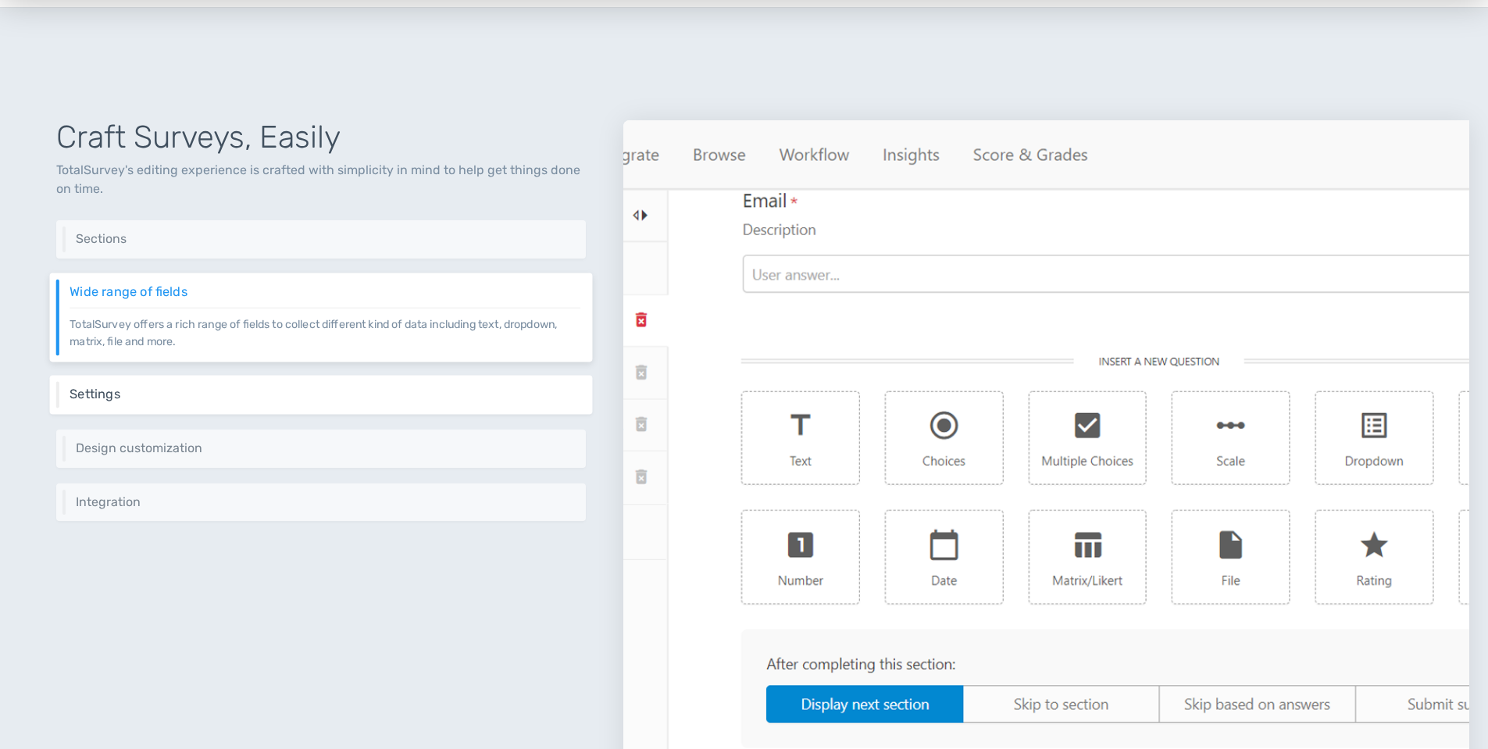
click at [137, 389] on h6 "Settings" at bounding box center [325, 394] width 511 height 14
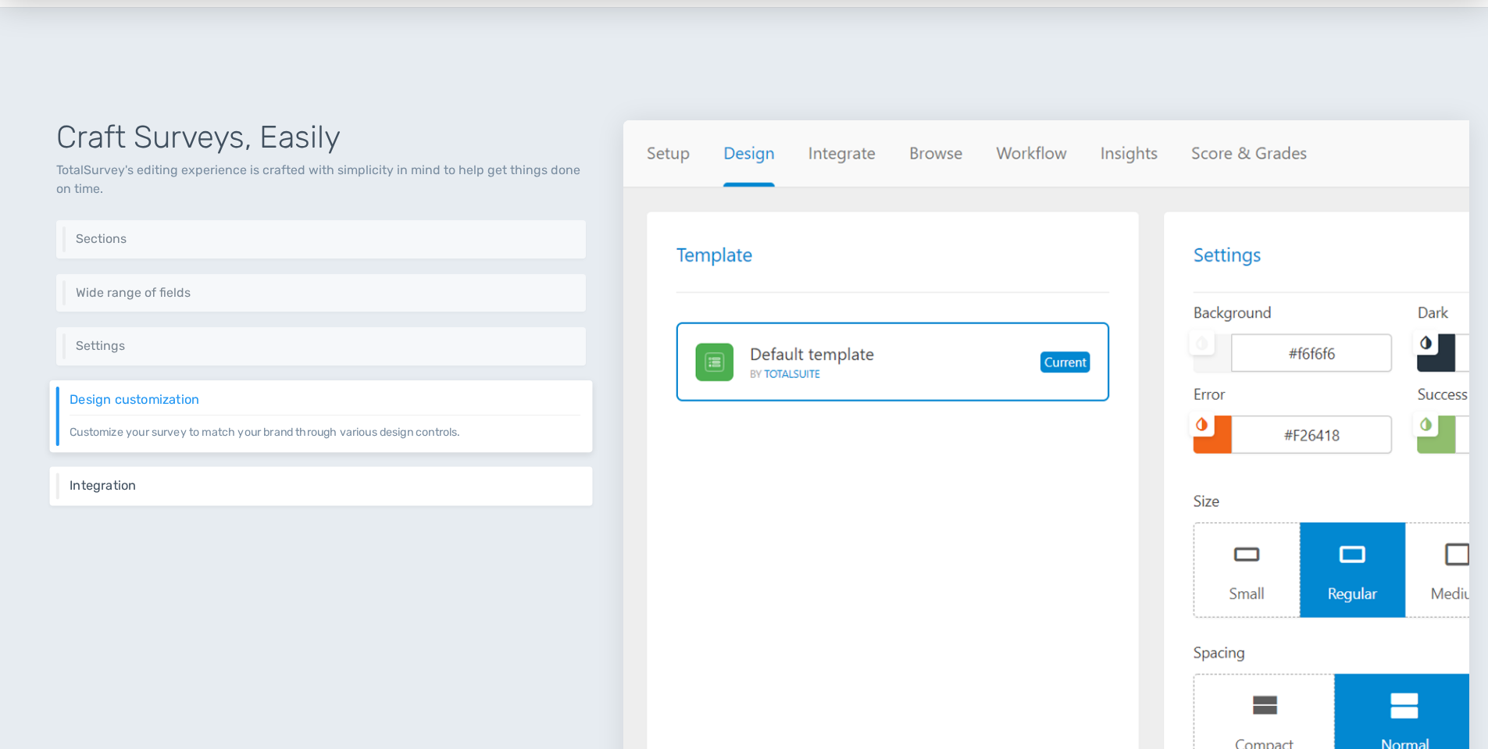
click at [91, 490] on h6 "Integration" at bounding box center [325, 485] width 511 height 14
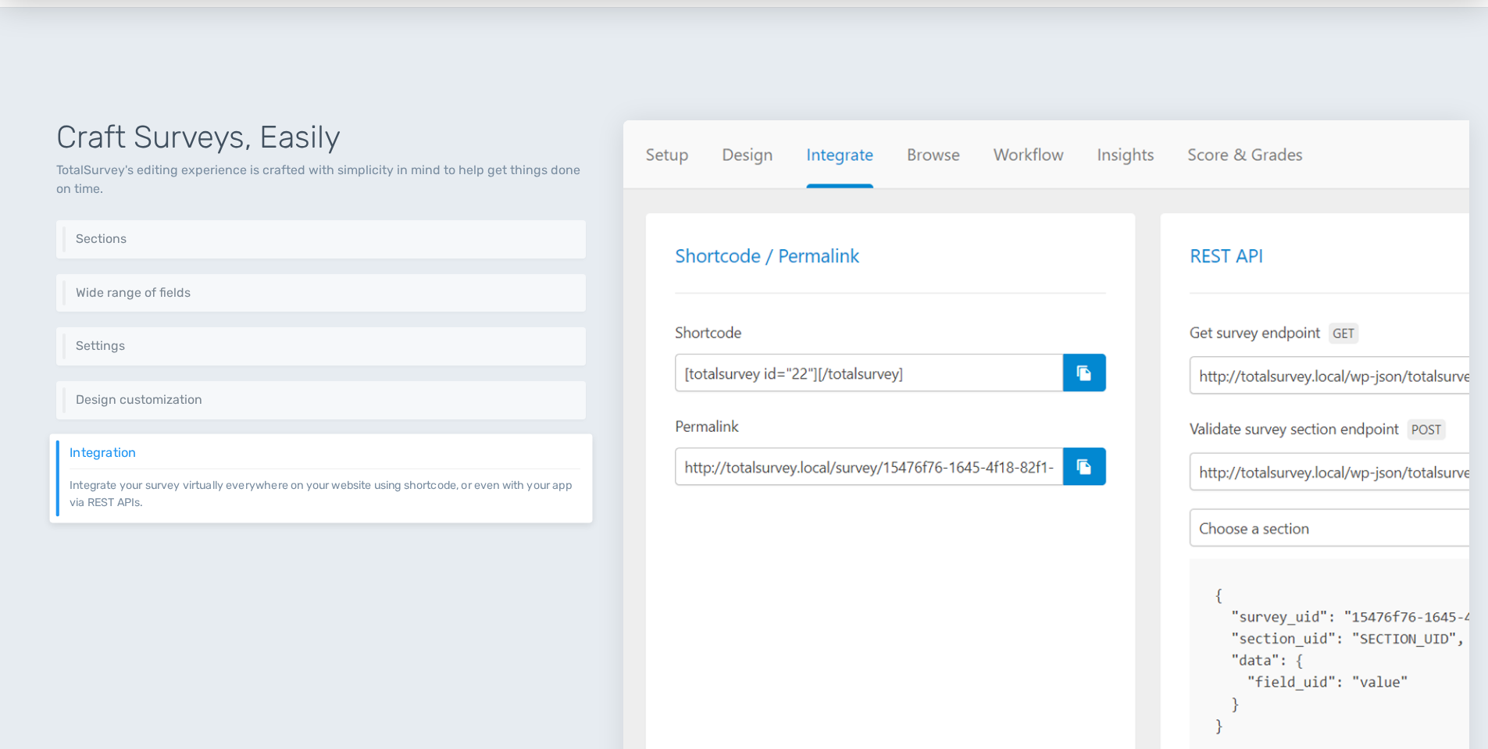
click at [755, 166] on img at bounding box center [1046, 457] width 846 height 674
click at [757, 148] on img at bounding box center [1046, 457] width 846 height 674
click at [752, 150] on img at bounding box center [1046, 457] width 846 height 674
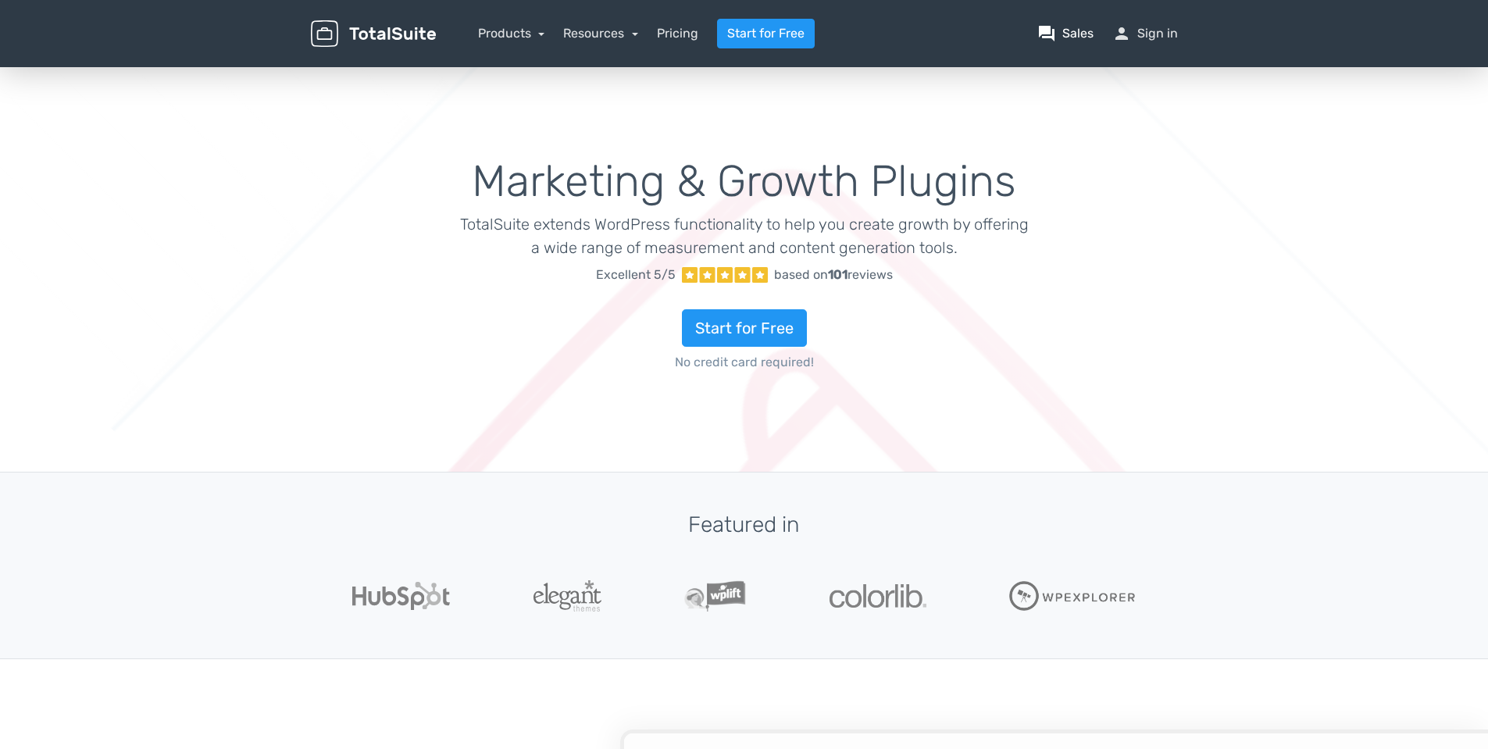
click at [1069, 34] on link "question_answer Sales" at bounding box center [1065, 33] width 56 height 19
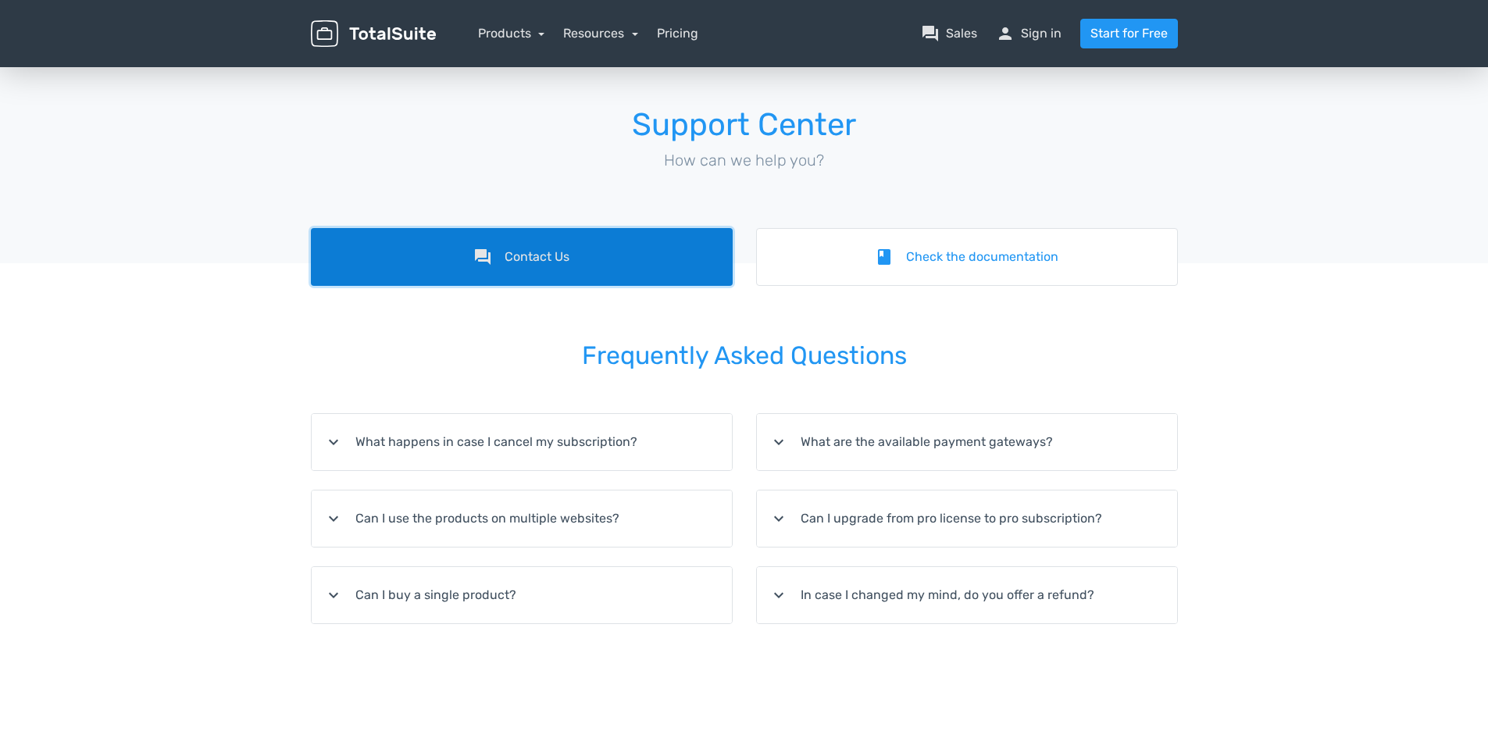
click at [499, 256] on link "forum Contact Us" at bounding box center [522, 257] width 422 height 58
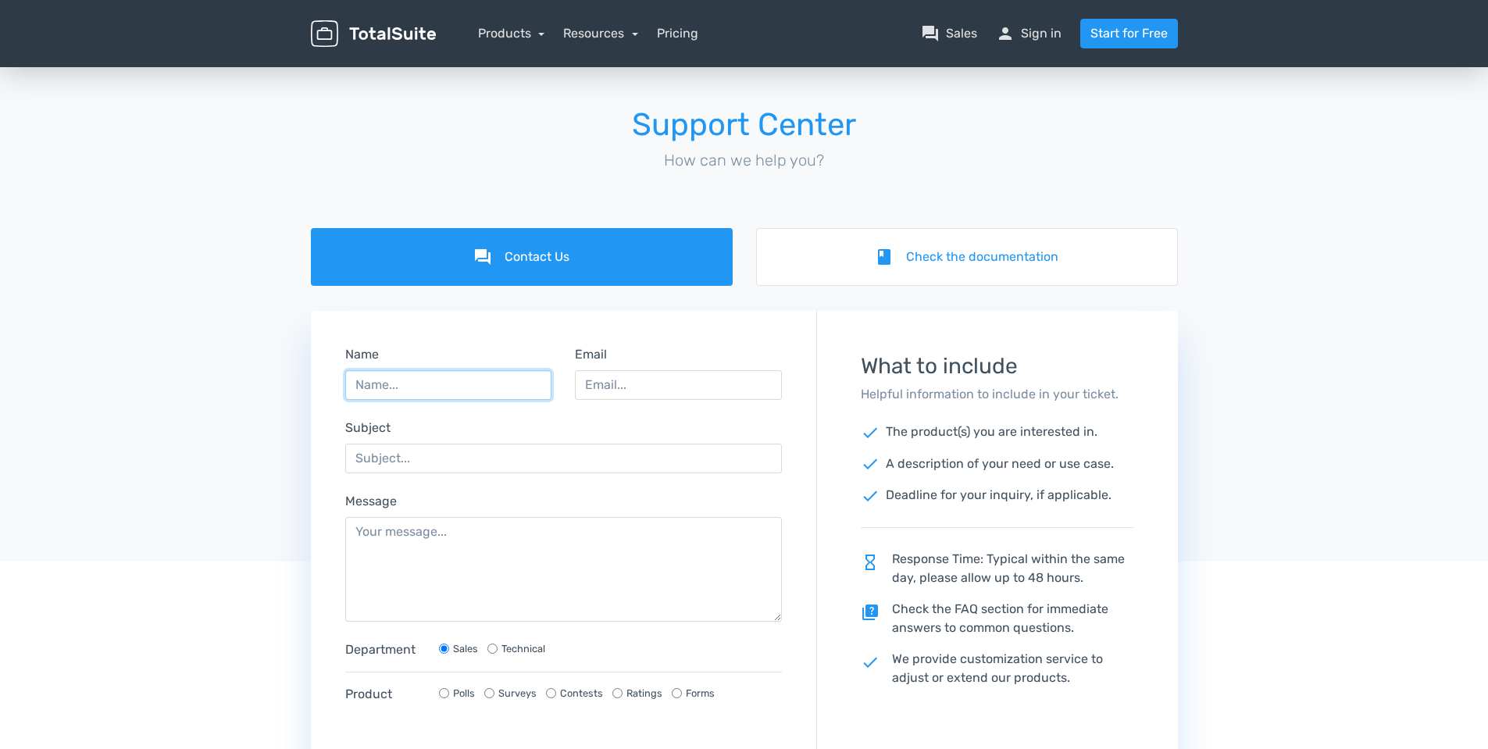
drag, startPoint x: 389, startPoint y: 386, endPoint x: 441, endPoint y: 370, distance: 54.6
click at [389, 386] on input "Name" at bounding box center [448, 385] width 207 height 30
type input "Michael Reng"
type input "michael.reng@medicdat.de"
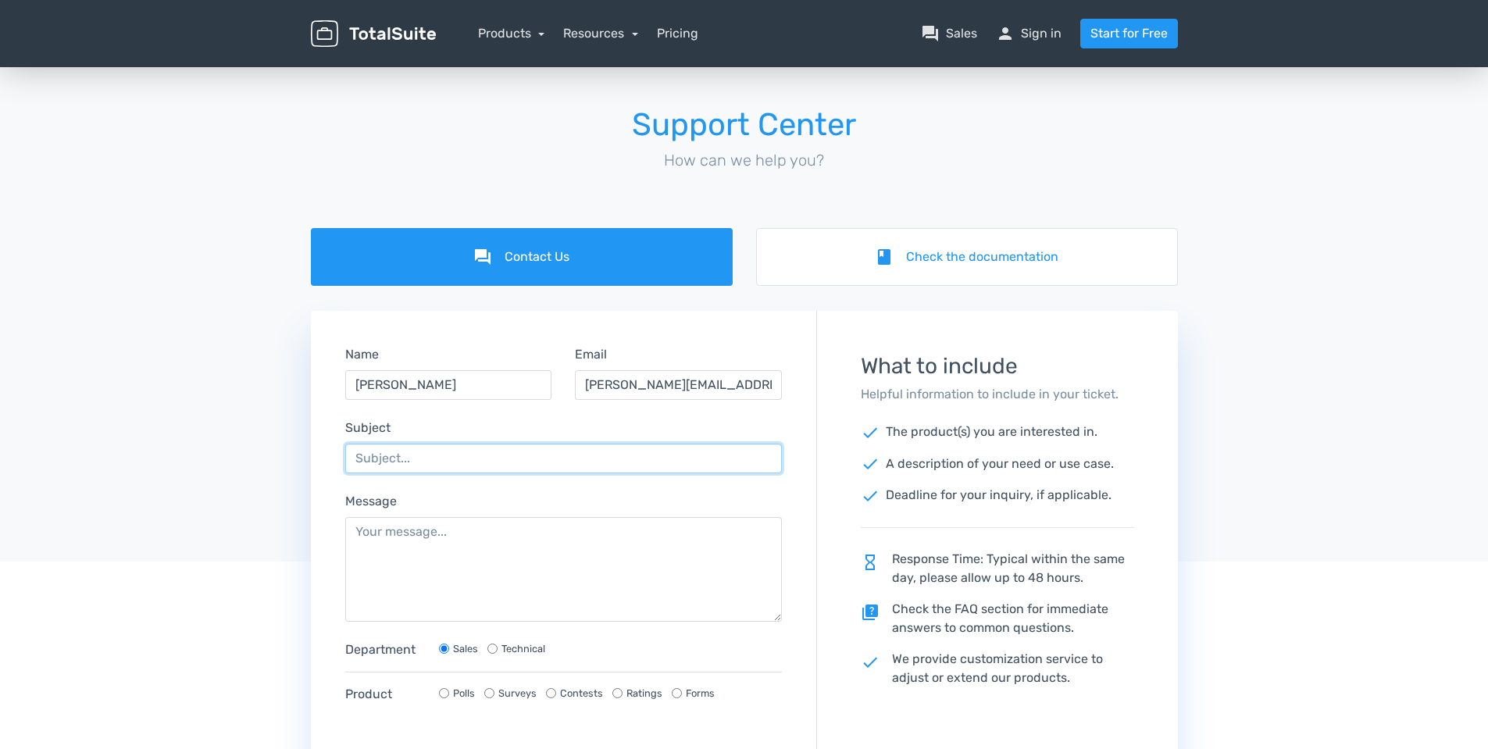
click at [412, 457] on input "Subject" at bounding box center [563, 459] width 437 height 30
type input "presales questions"
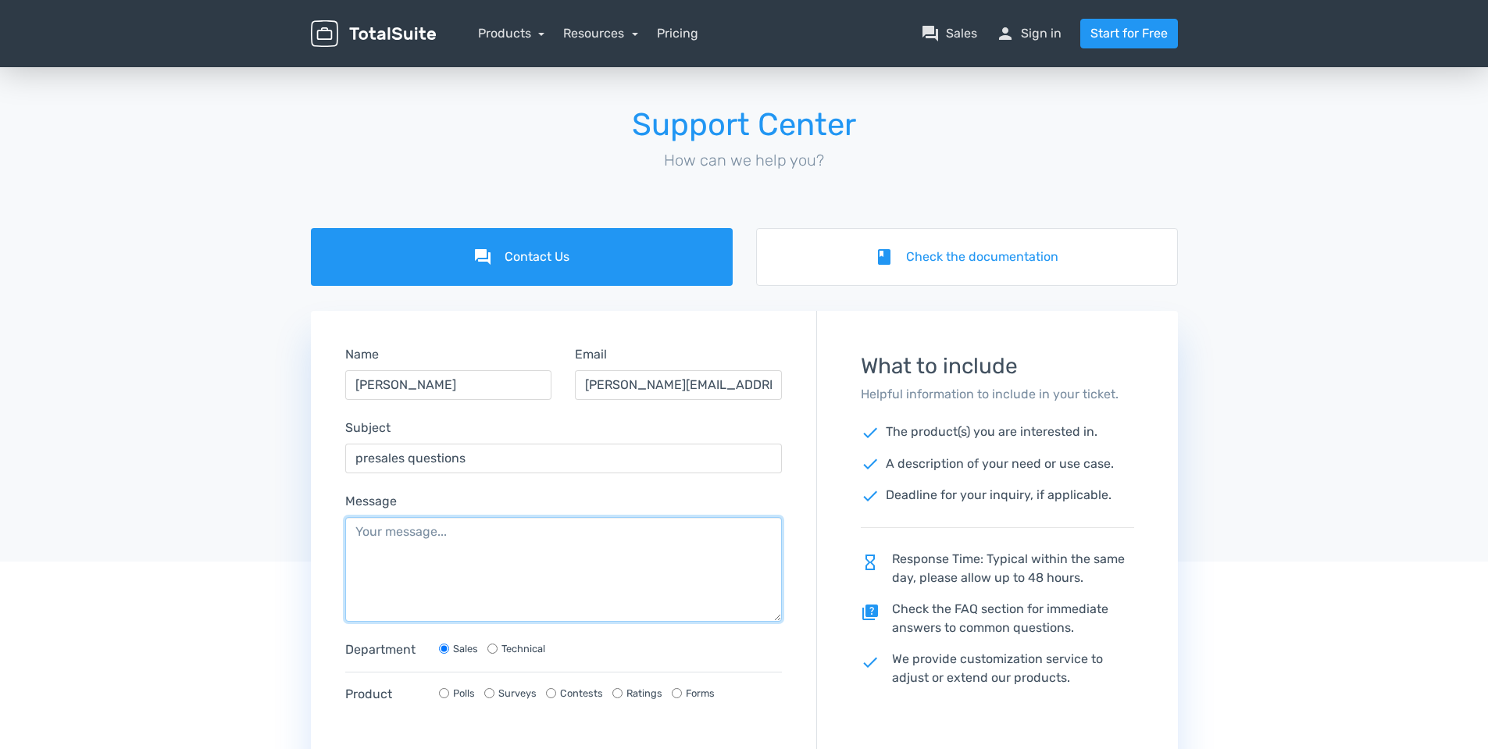
click at [373, 530] on textarea "Message" at bounding box center [563, 569] width 437 height 105
click at [522, 31] on link "Products" at bounding box center [511, 33] width 67 height 15
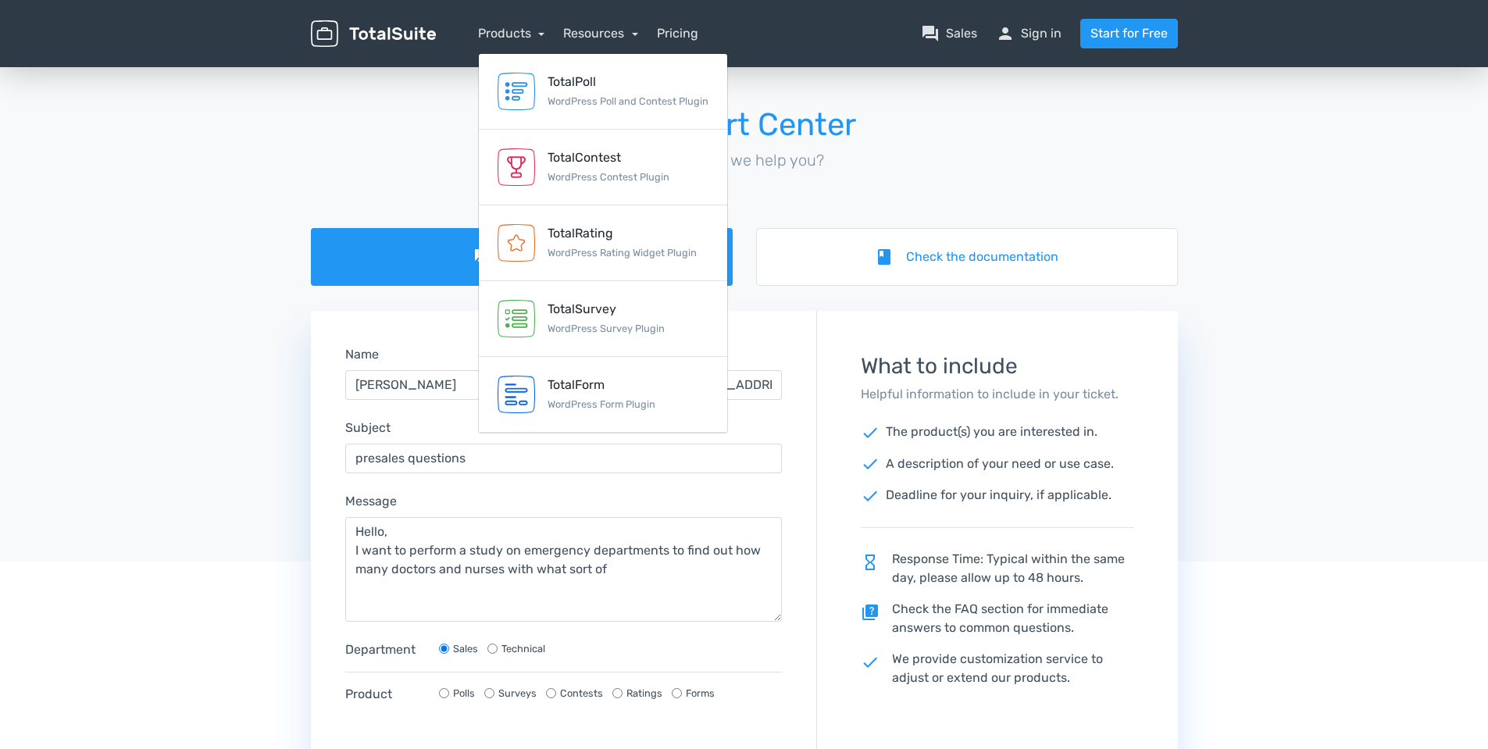
click at [237, 287] on div at bounding box center [744, 395] width 1488 height 334
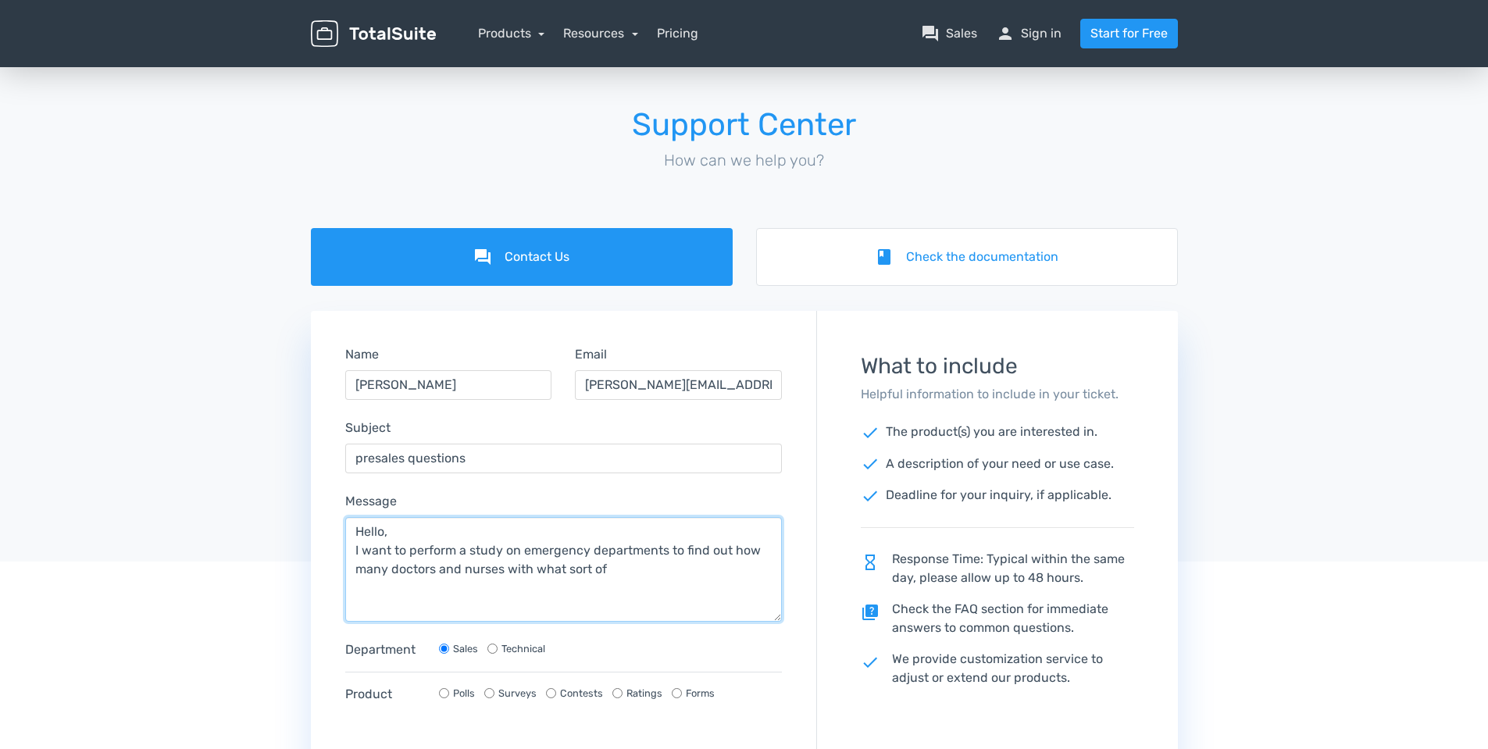
drag, startPoint x: 634, startPoint y: 576, endPoint x: 297, endPoint y: 538, distance: 339.5
click at [297, 538] on div "forum Contact Us book Check the documentation Name Michael Reng Email michael.r…" at bounding box center [744, 561] width 1488 height 666
paste textarea "ould like to conduct a study to find out, among other things, how many doctors …"
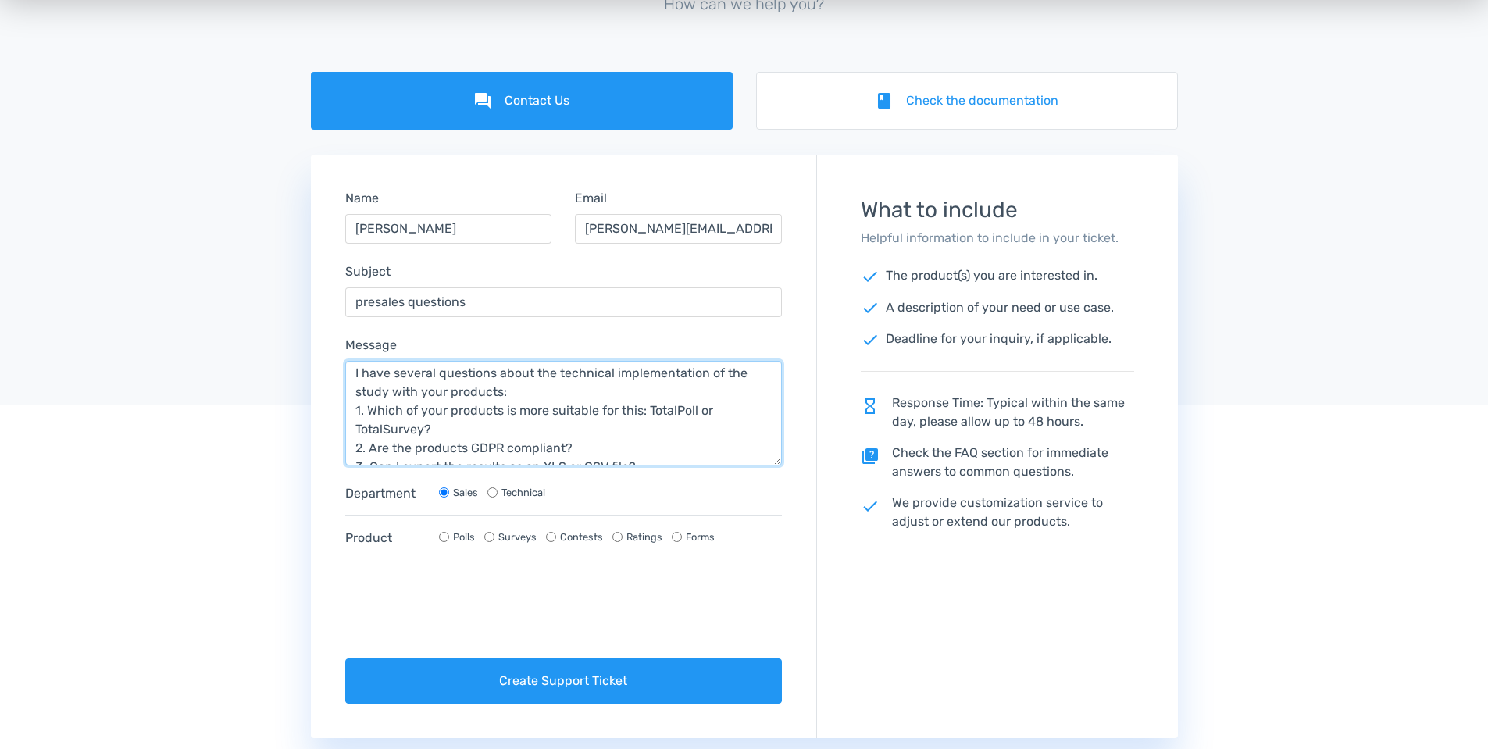
scroll to position [78, 0]
type textarea "Hello, I would like to conduct a study to find out, among other things, how man…"
click at [498, 494] on div "Technical" at bounding box center [516, 492] width 58 height 15
click at [445, 540] on input "Polls" at bounding box center [444, 537] width 10 height 10
radio input "true"
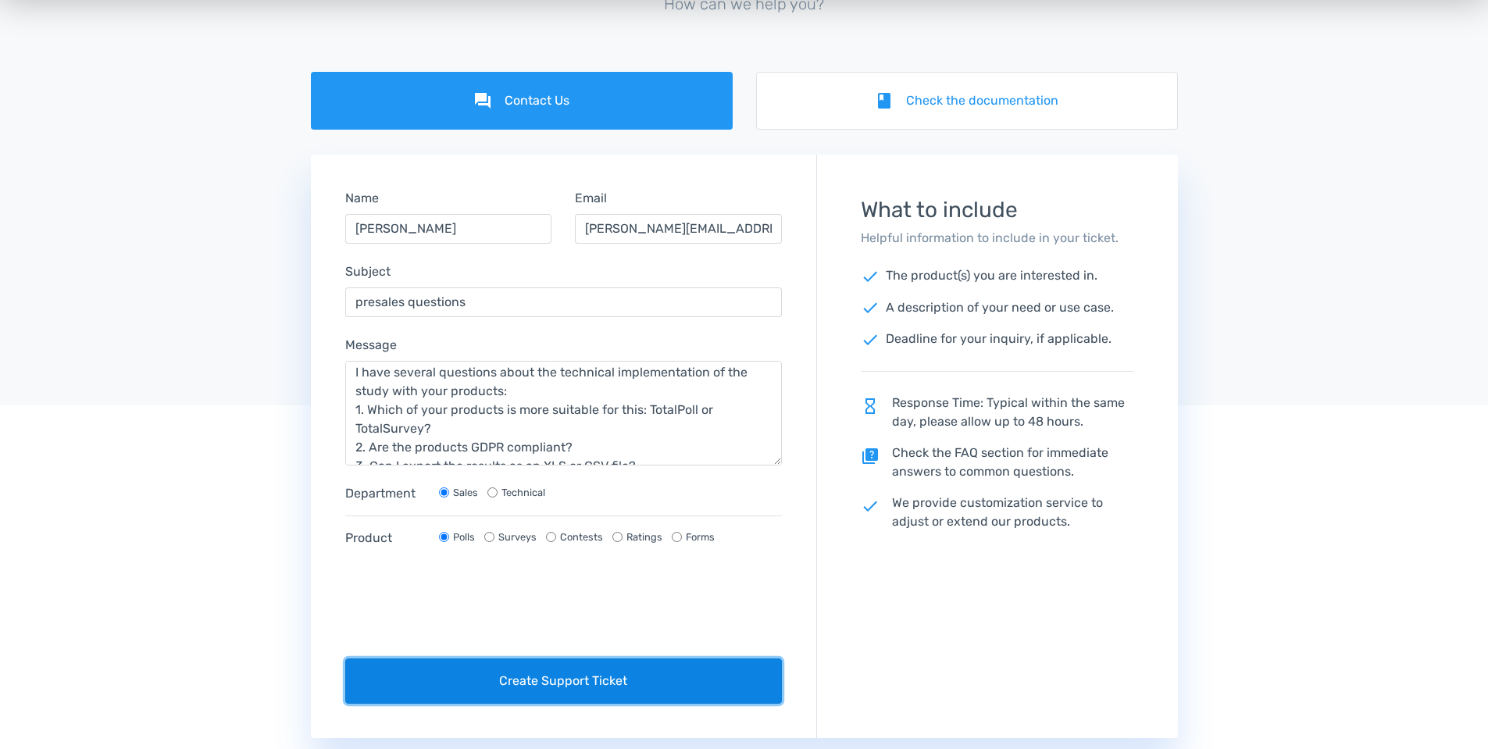
click at [542, 678] on button "Create Support Ticket" at bounding box center [563, 680] width 437 height 45
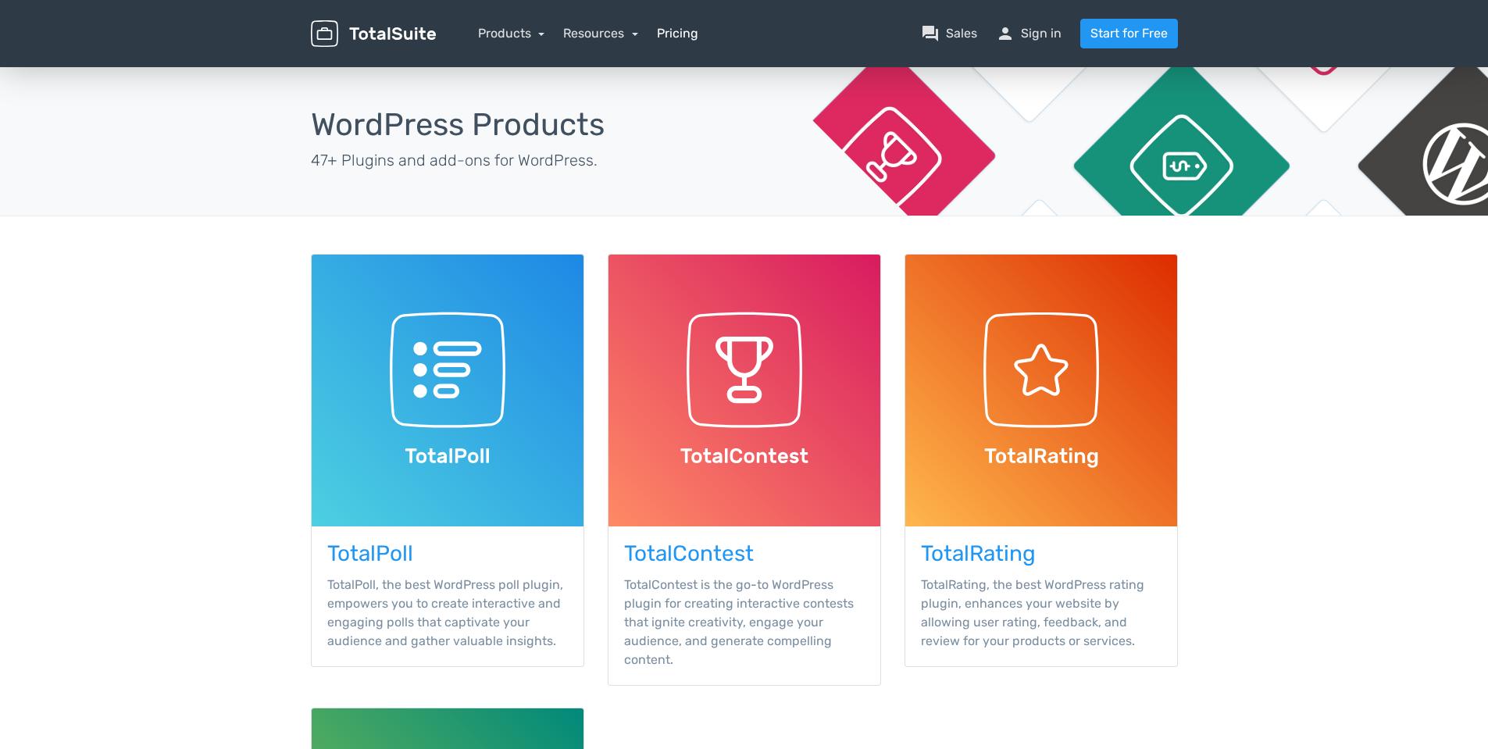
click at [683, 30] on link "Pricing" at bounding box center [677, 33] width 41 height 19
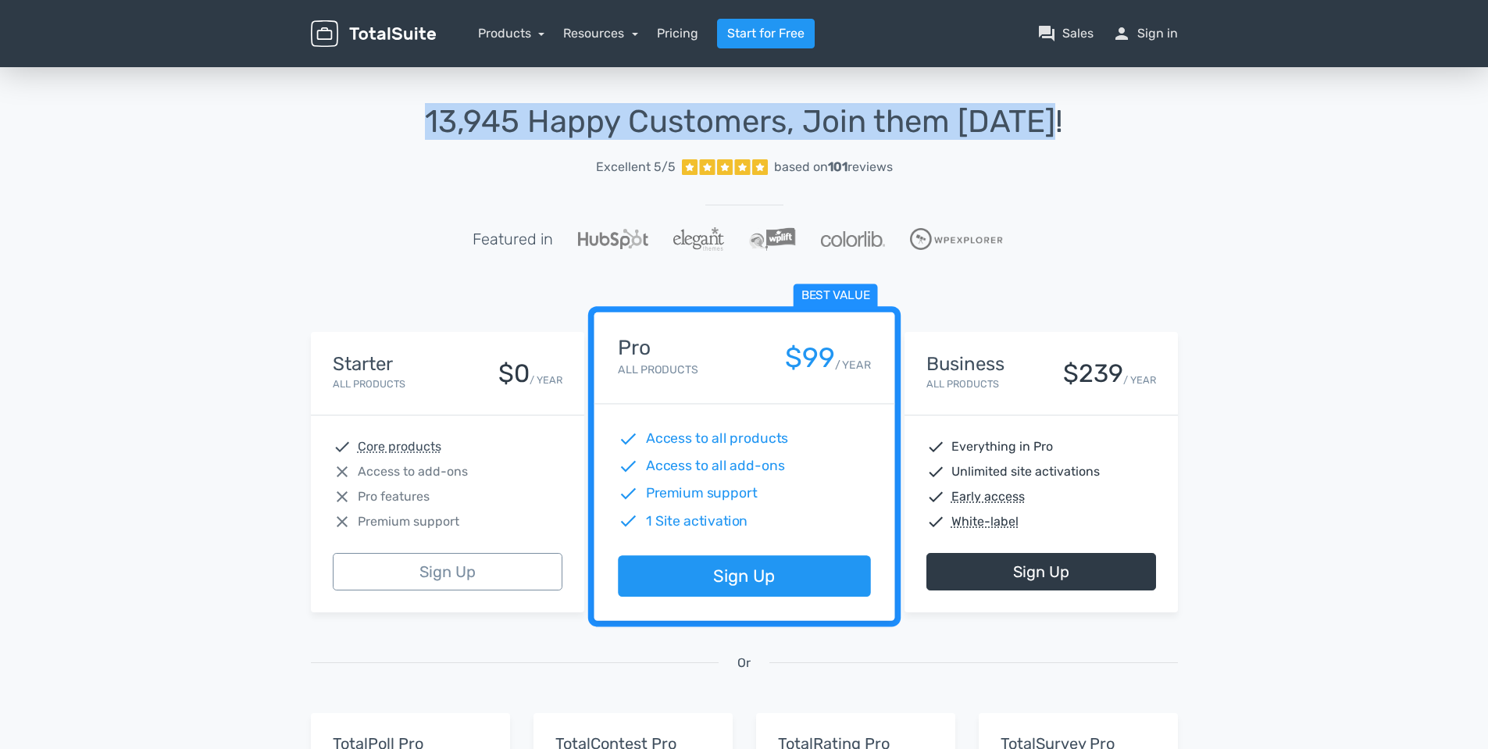
drag, startPoint x: 416, startPoint y: 107, endPoint x: 1154, endPoint y: 105, distance: 738.9
click at [1154, 105] on h1 "13,945 Happy Customers, Join them [DATE]!" at bounding box center [744, 122] width 867 height 34
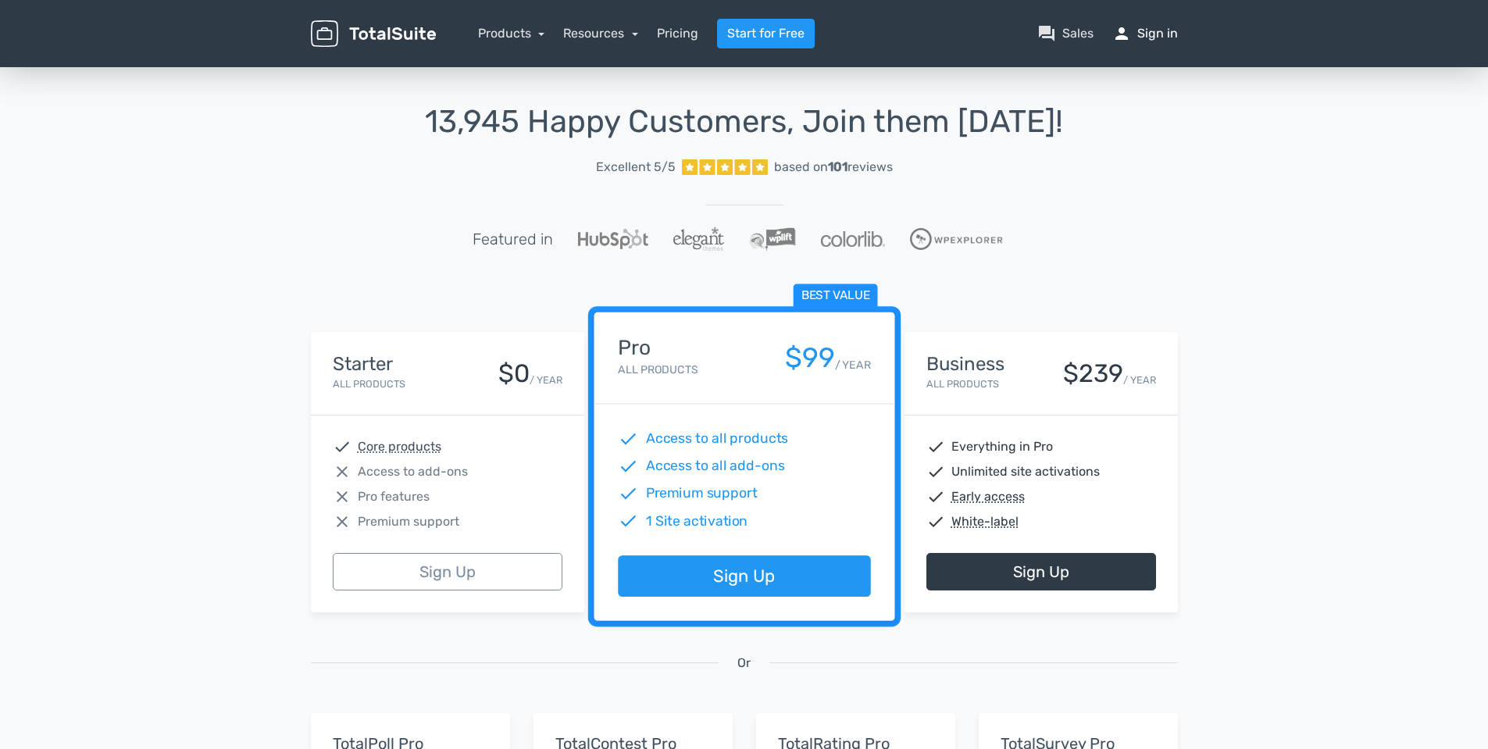
click at [1152, 29] on link "person Sign in" at bounding box center [1145, 33] width 66 height 19
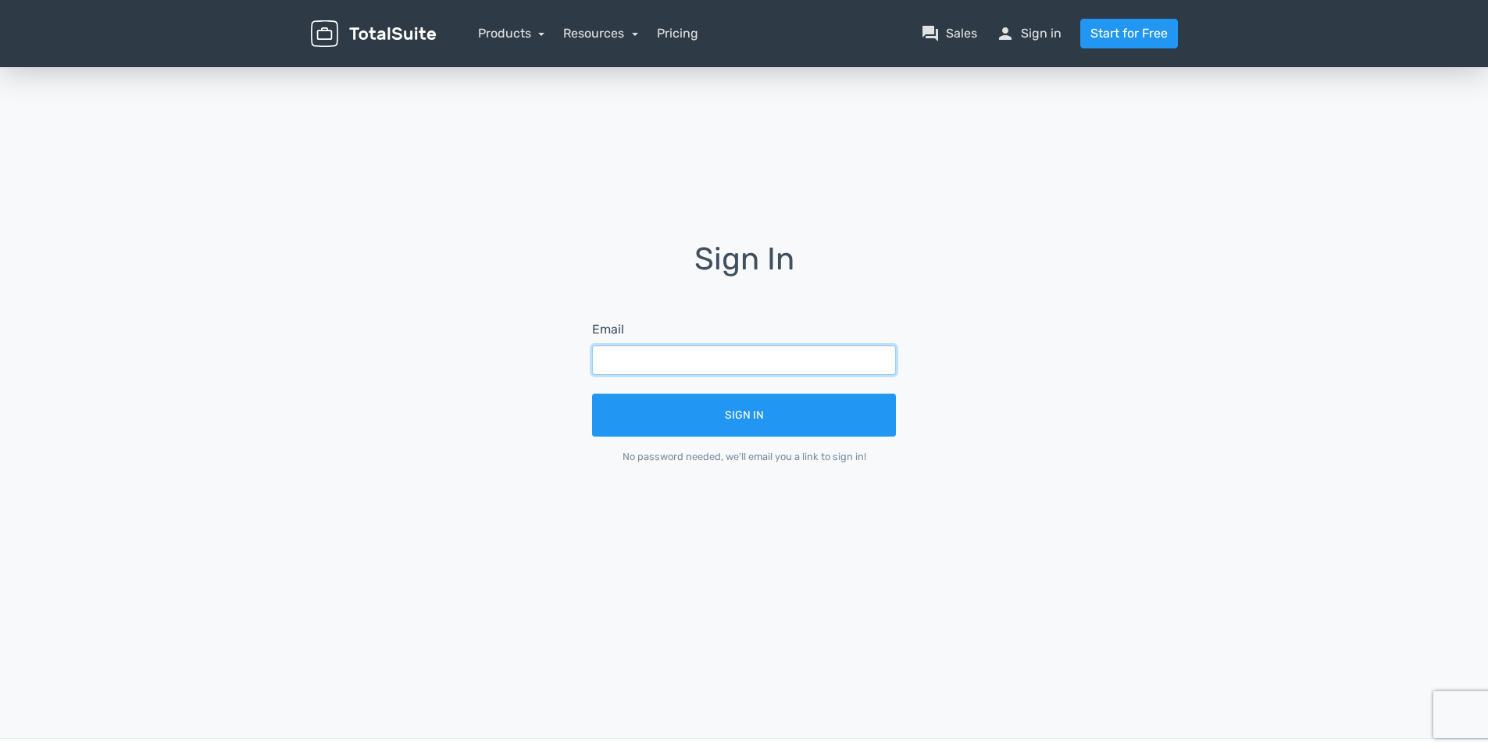
click at [683, 366] on input "text" at bounding box center [744, 360] width 304 height 30
type input "[PERSON_NAME][EMAIL_ADDRESS][DOMAIN_NAME]"
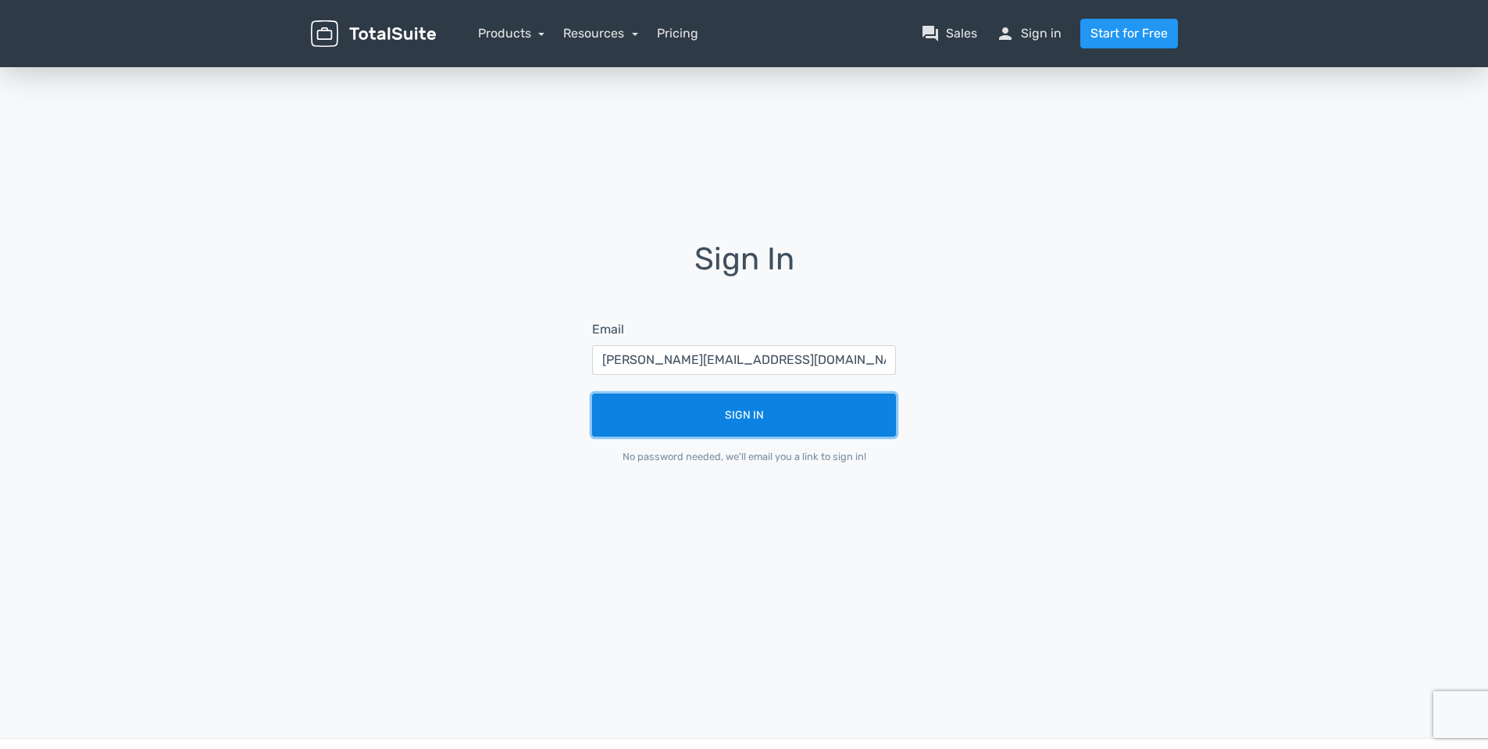
click at [788, 423] on button "Sign In" at bounding box center [744, 415] width 304 height 43
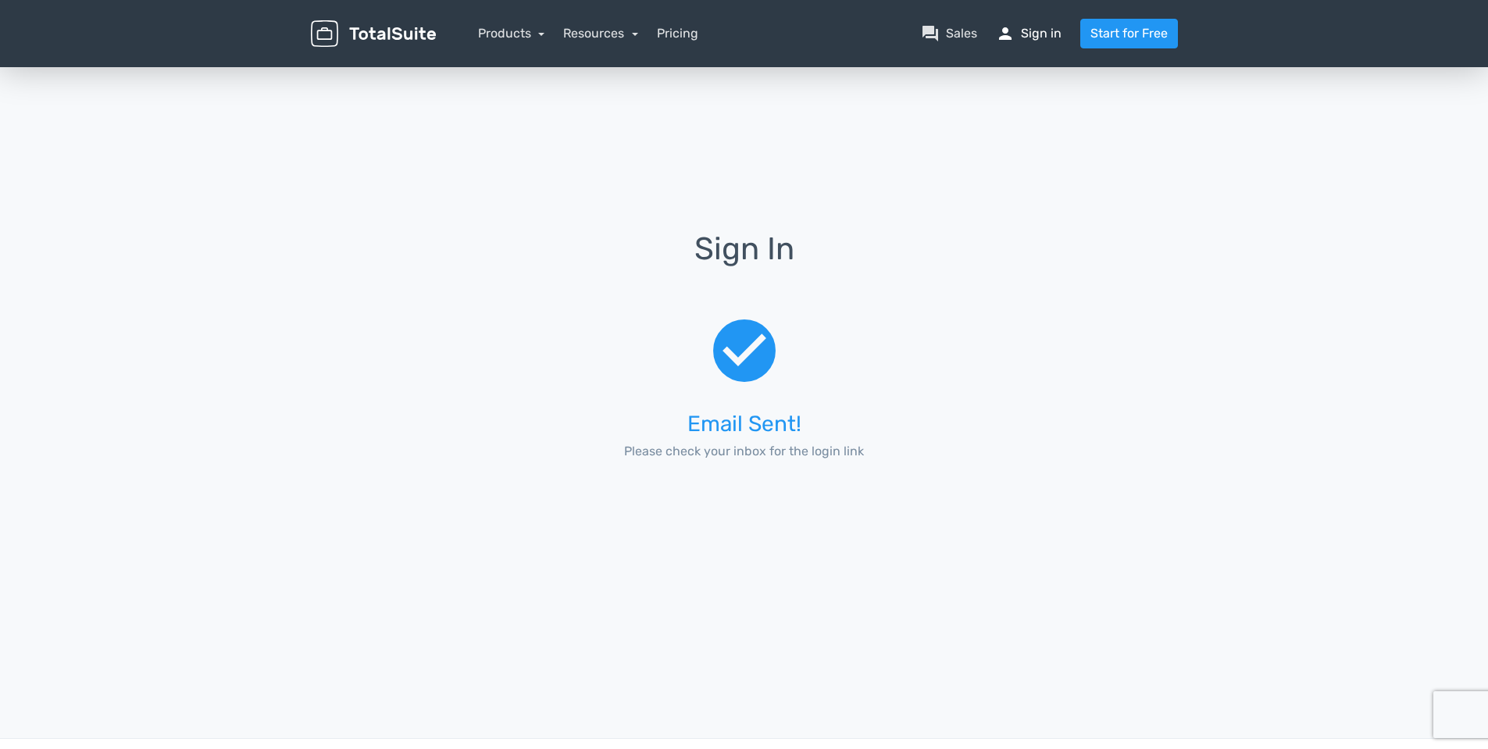
click at [1044, 36] on link "person Sign in" at bounding box center [1029, 33] width 66 height 19
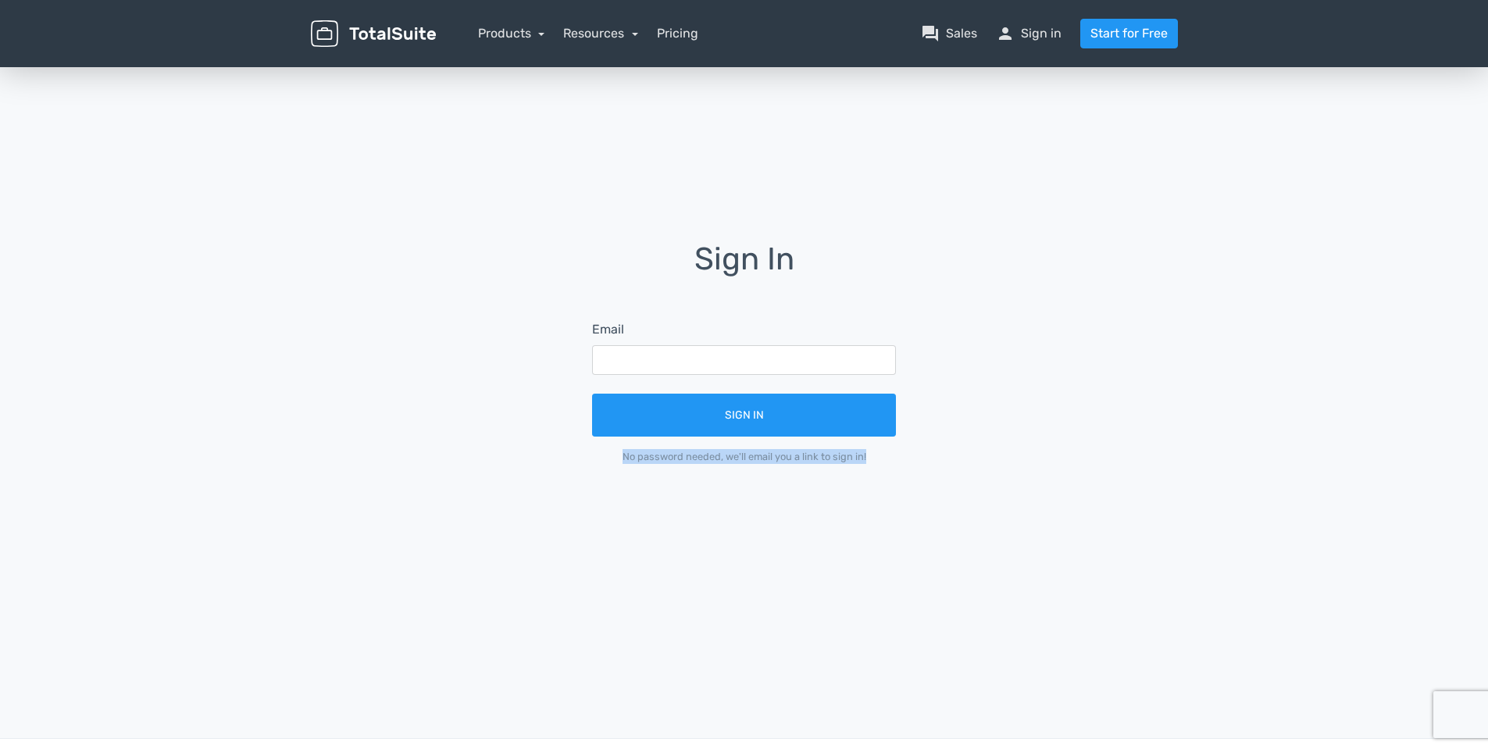
drag, startPoint x: 879, startPoint y: 452, endPoint x: 548, endPoint y: 451, distance: 331.2
click at [548, 451] on div "Sign In Email Sign In No password needed, we'll email you a link to sign in!" at bounding box center [744, 364] width 890 height 244
click at [453, 273] on div "Sign In Email Sign In No password needed, we'll email you a link to sign in!" at bounding box center [744, 364] width 890 height 244
